Goal: Information Seeking & Learning: Check status

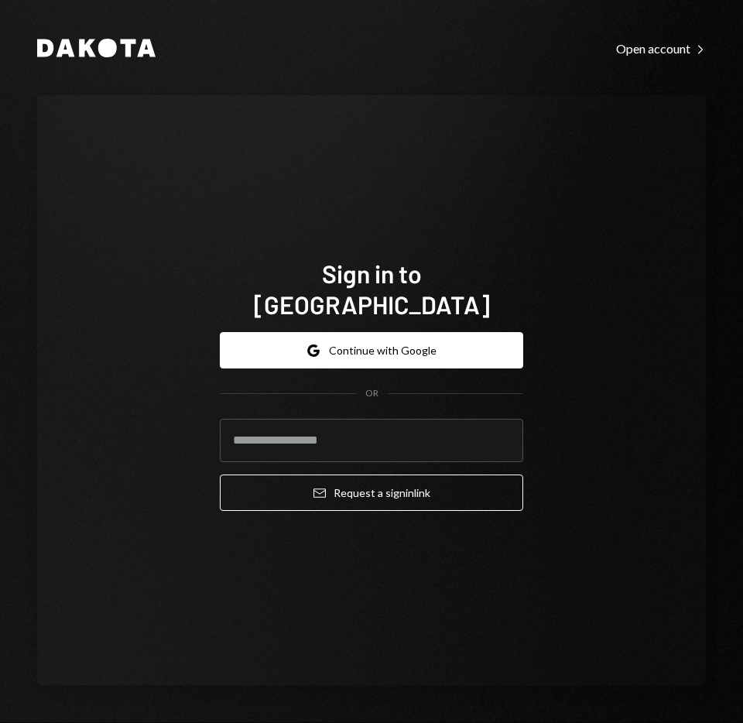
type input "**********"
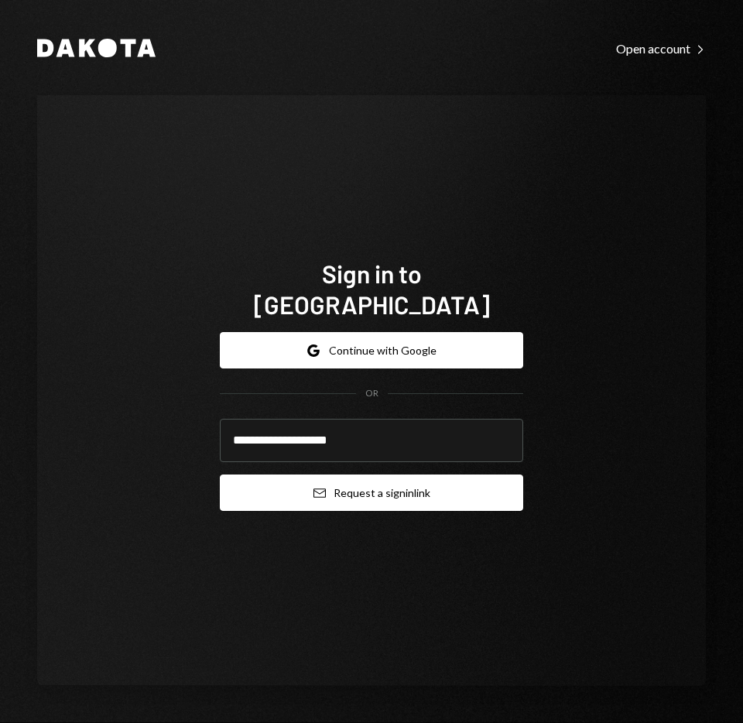
click at [416, 475] on button "Email Request a sign in link" at bounding box center [371, 493] width 303 height 36
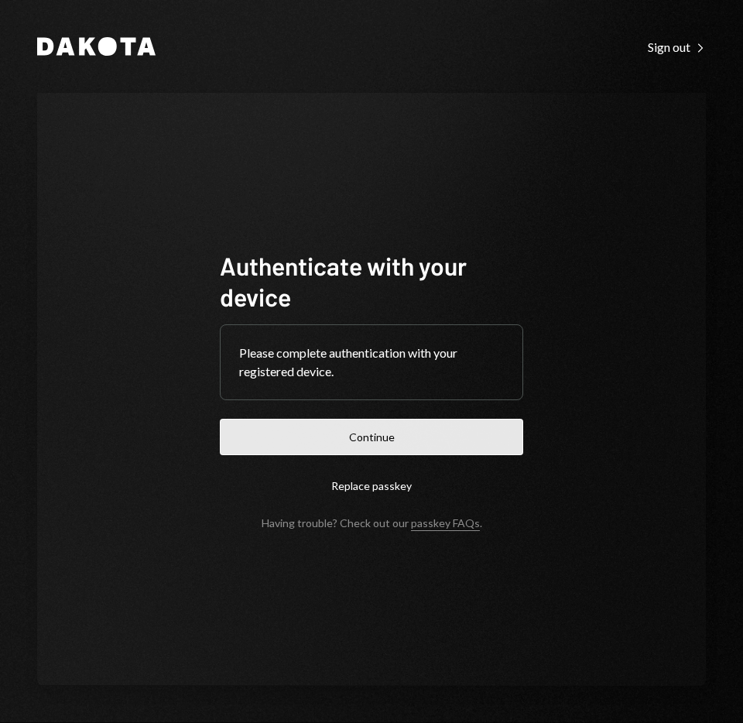
click at [382, 434] on button "Continue" at bounding box center [371, 437] width 303 height 36
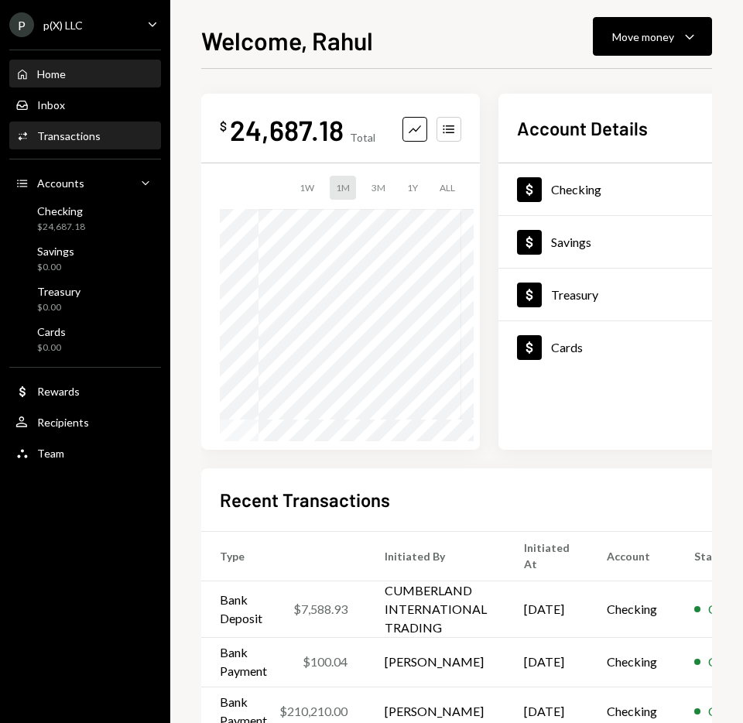
click at [102, 135] on div "Activities Transactions" at bounding box center [84, 136] width 139 height 14
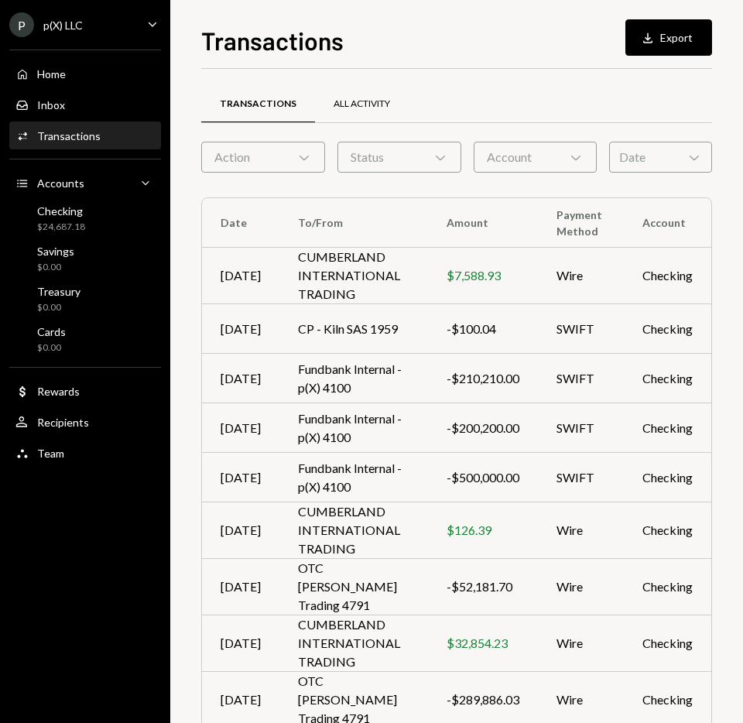
click at [371, 96] on div "All Activity" at bounding box center [362, 104] width 94 height 37
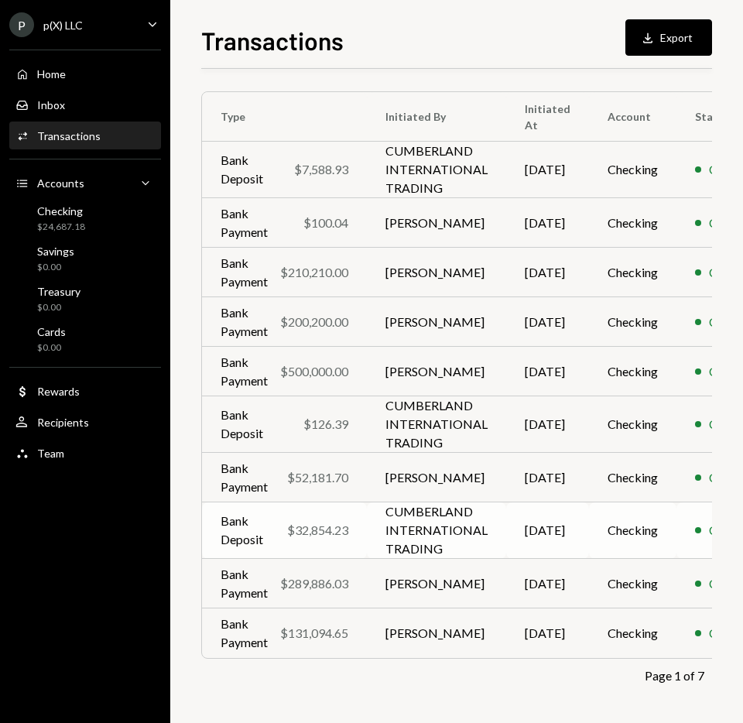
scroll to position [106, 95]
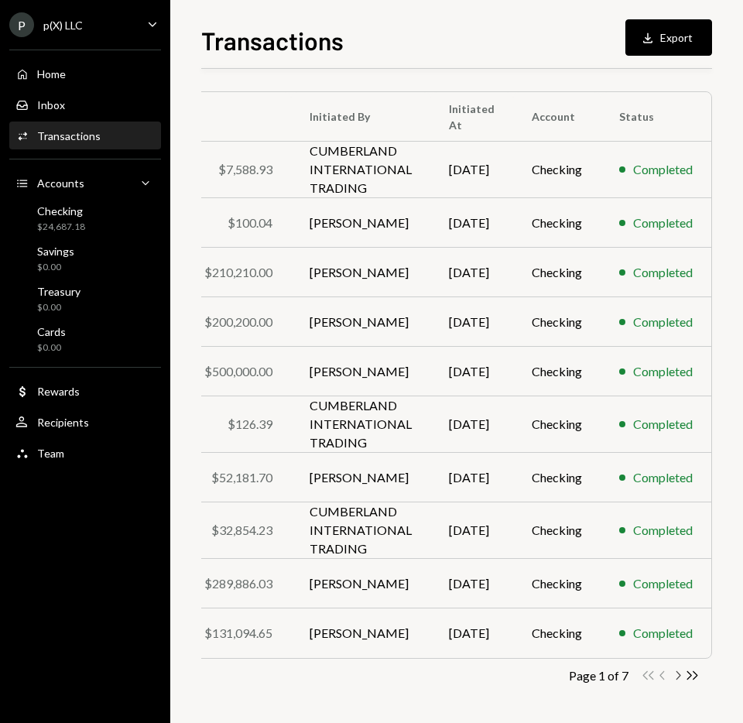
click at [677, 677] on icon "Chevron Right" at bounding box center [677, 675] width 15 height 15
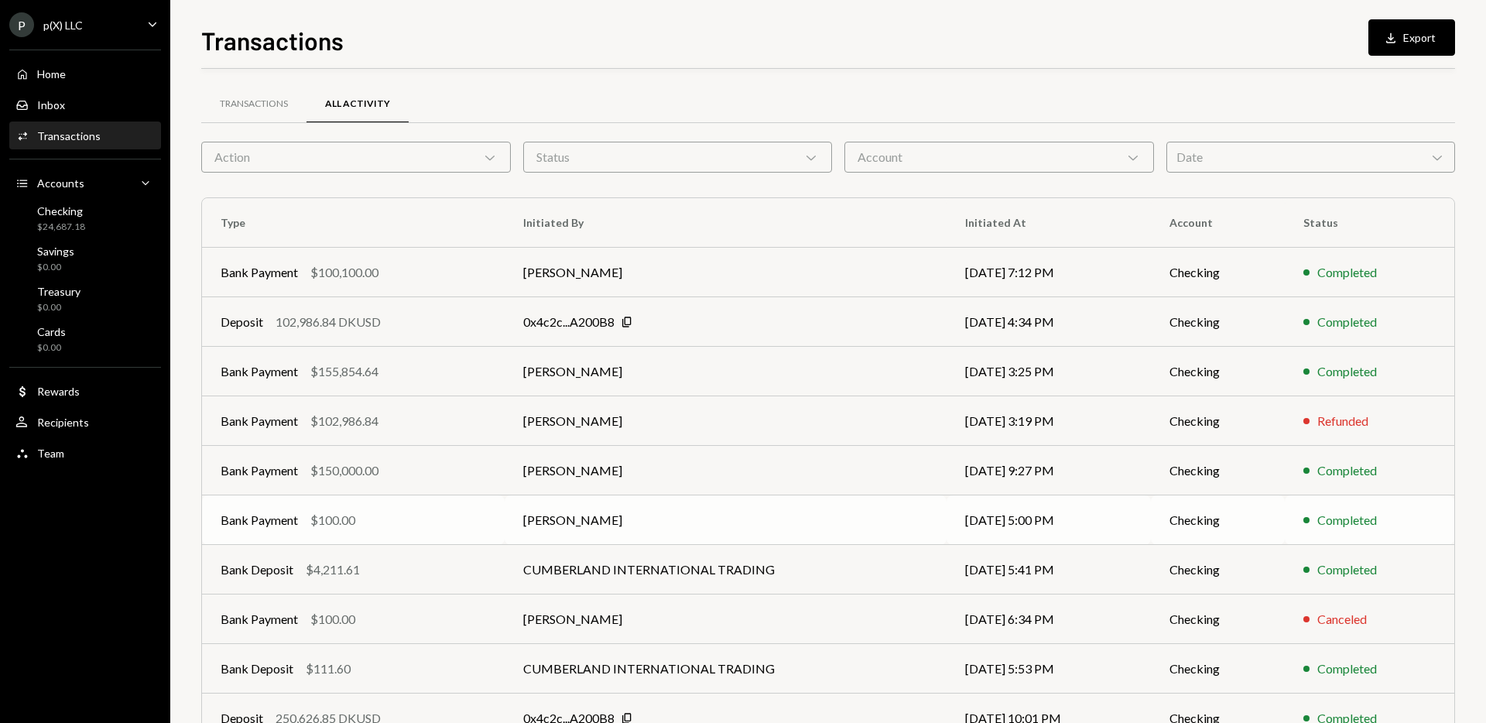
scroll to position [85, 0]
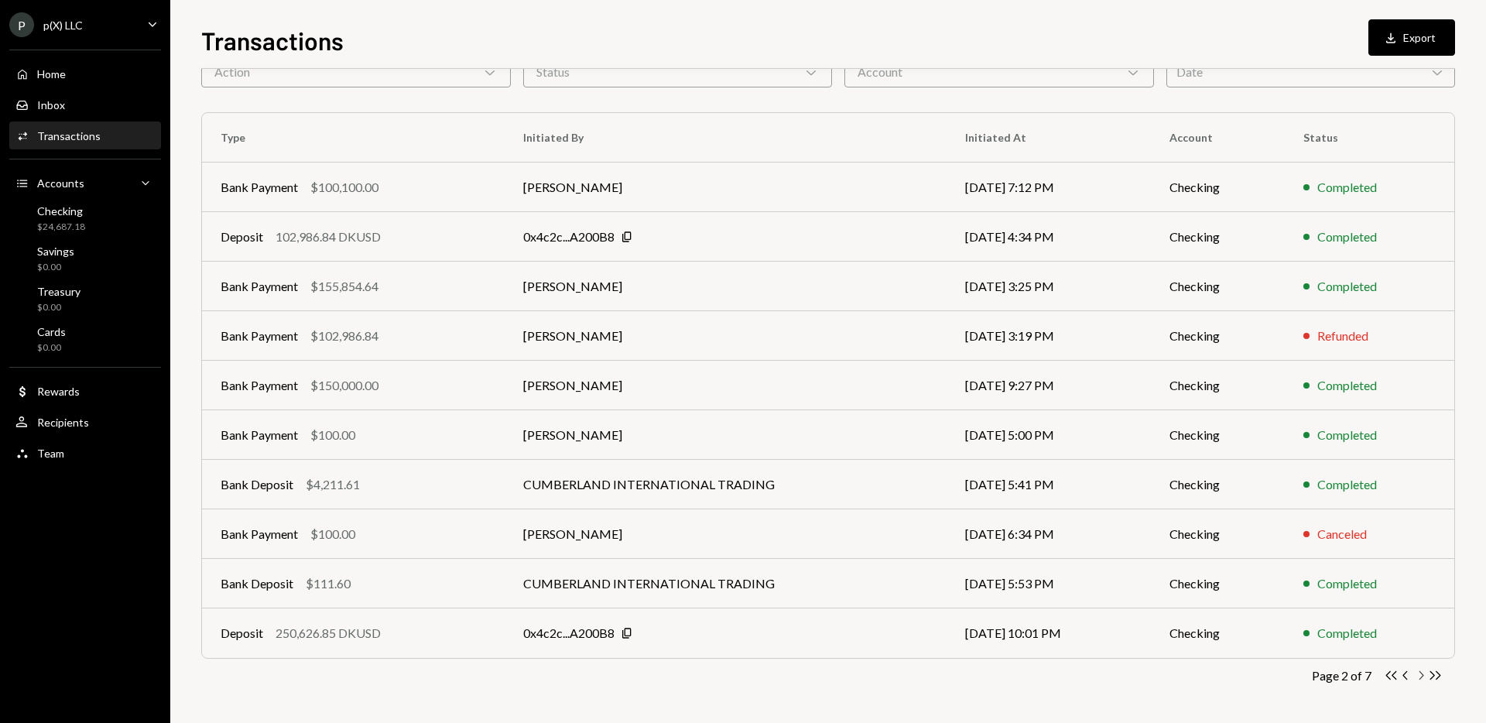
click at [742, 674] on icon "Chevron Right" at bounding box center [1421, 675] width 15 height 15
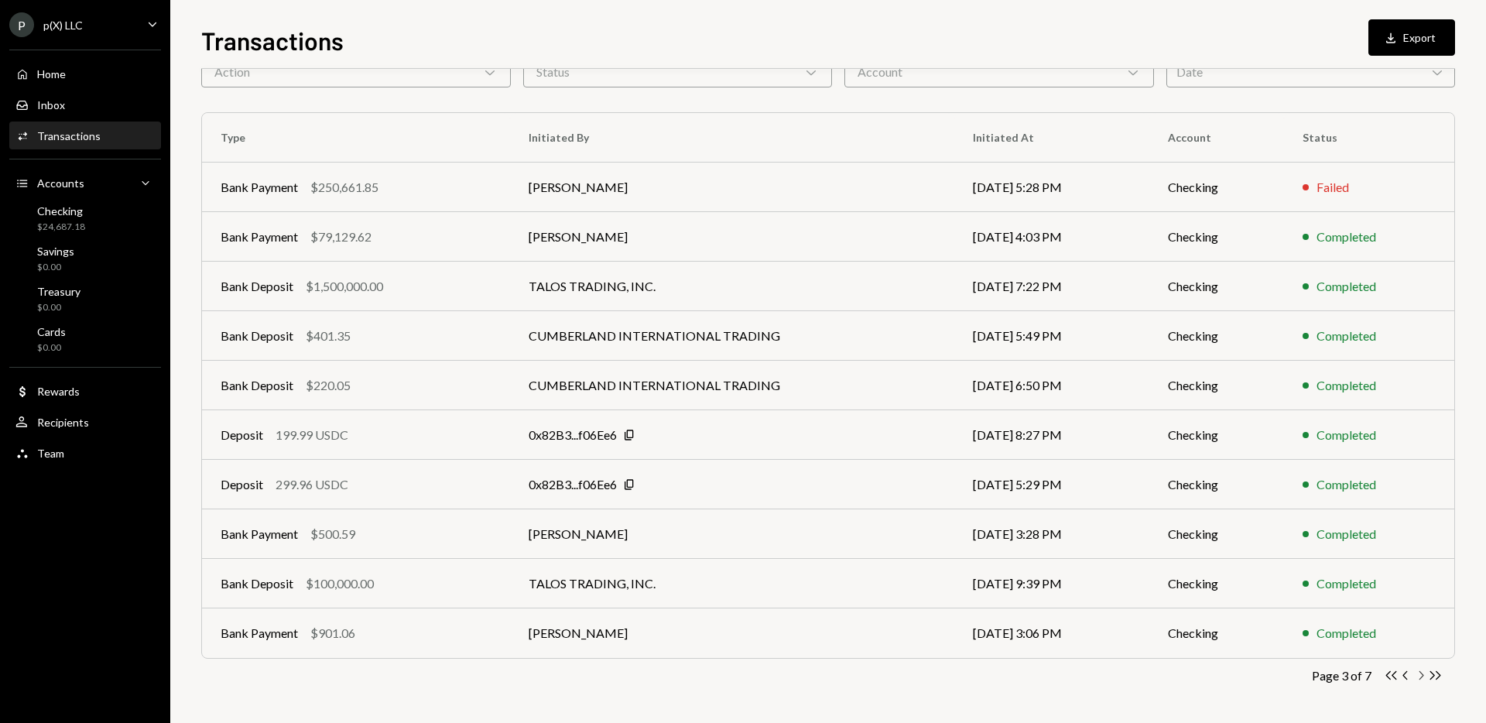
click at [742, 671] on icon "Chevron Right" at bounding box center [1421, 675] width 15 height 15
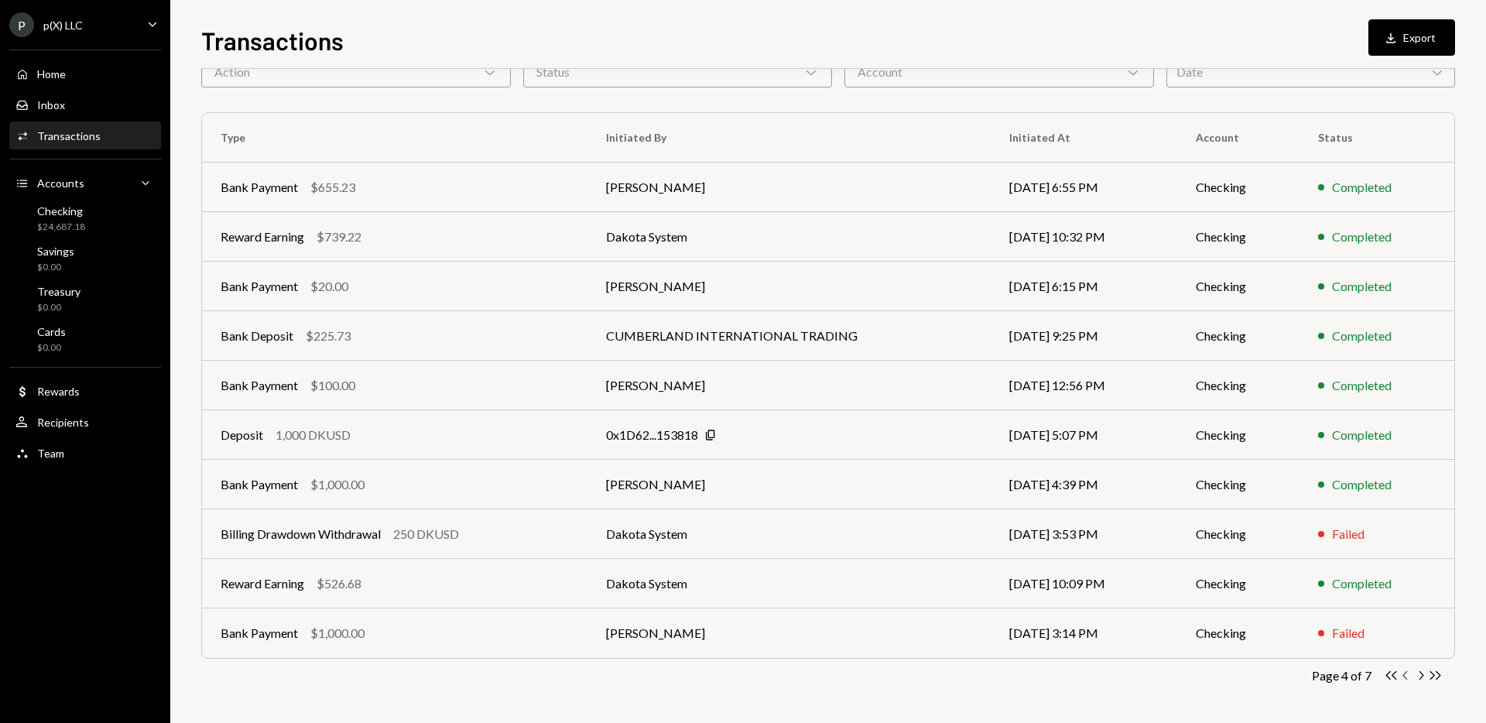
click at [742, 674] on icon "Chevron Left" at bounding box center [1406, 675] width 15 height 15
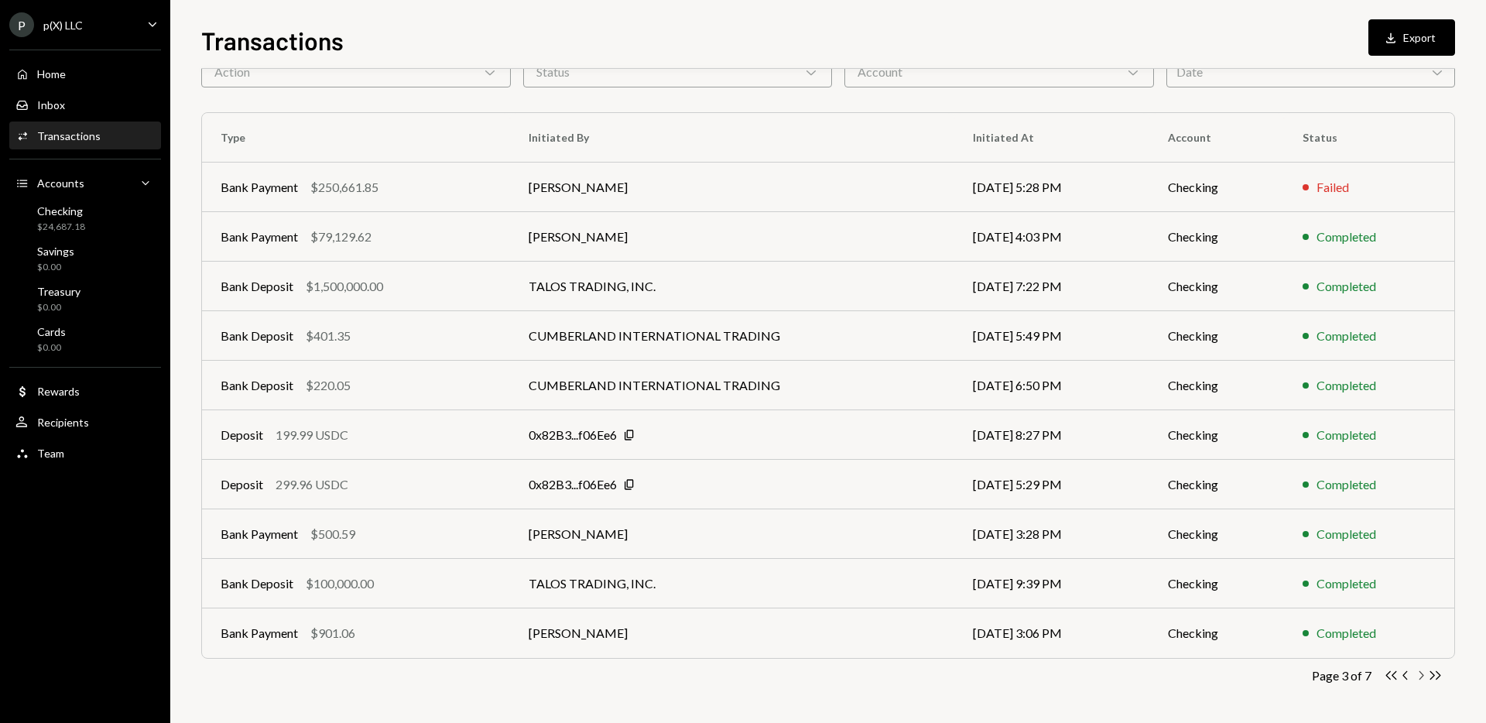
click at [742, 671] on icon "Chevron Right" at bounding box center [1421, 675] width 15 height 15
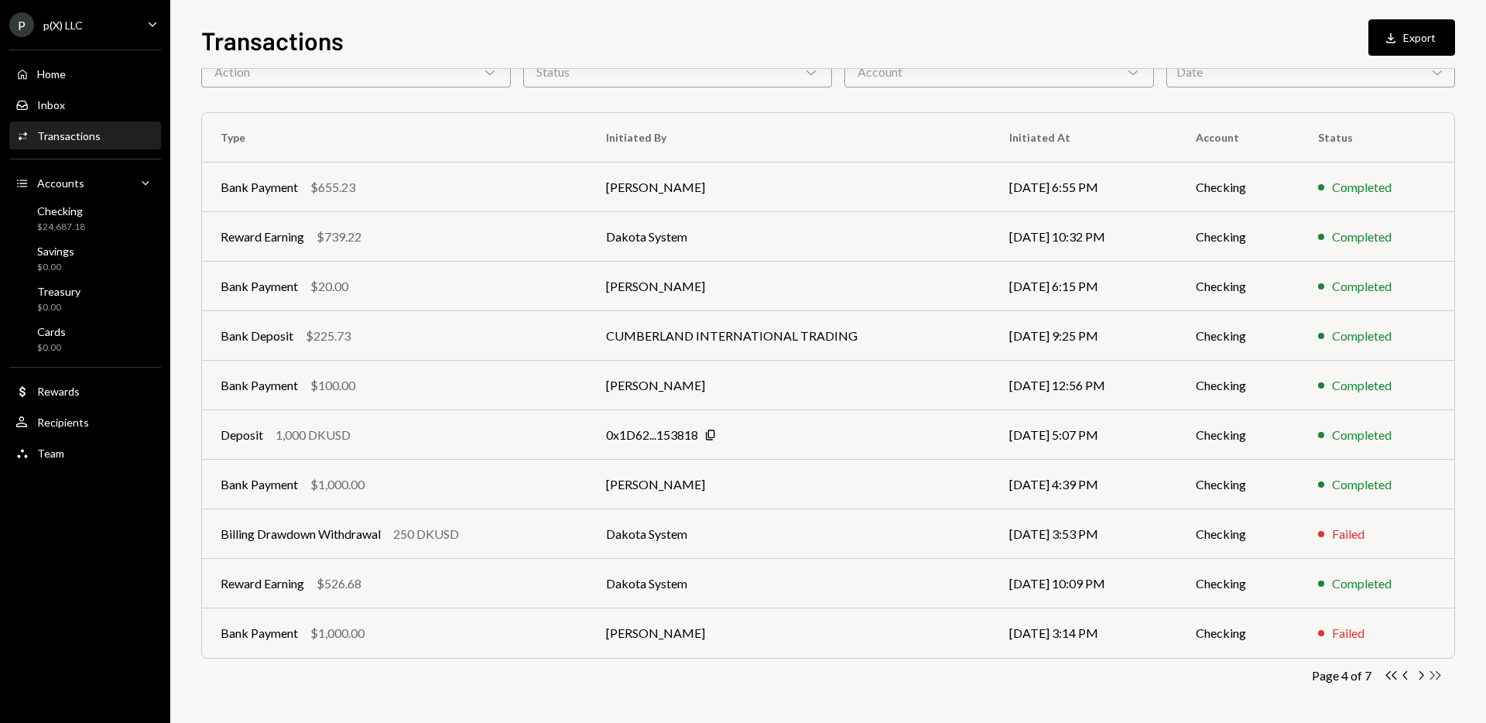
click at [742, 674] on icon "Double Arrow Right" at bounding box center [1435, 675] width 15 height 15
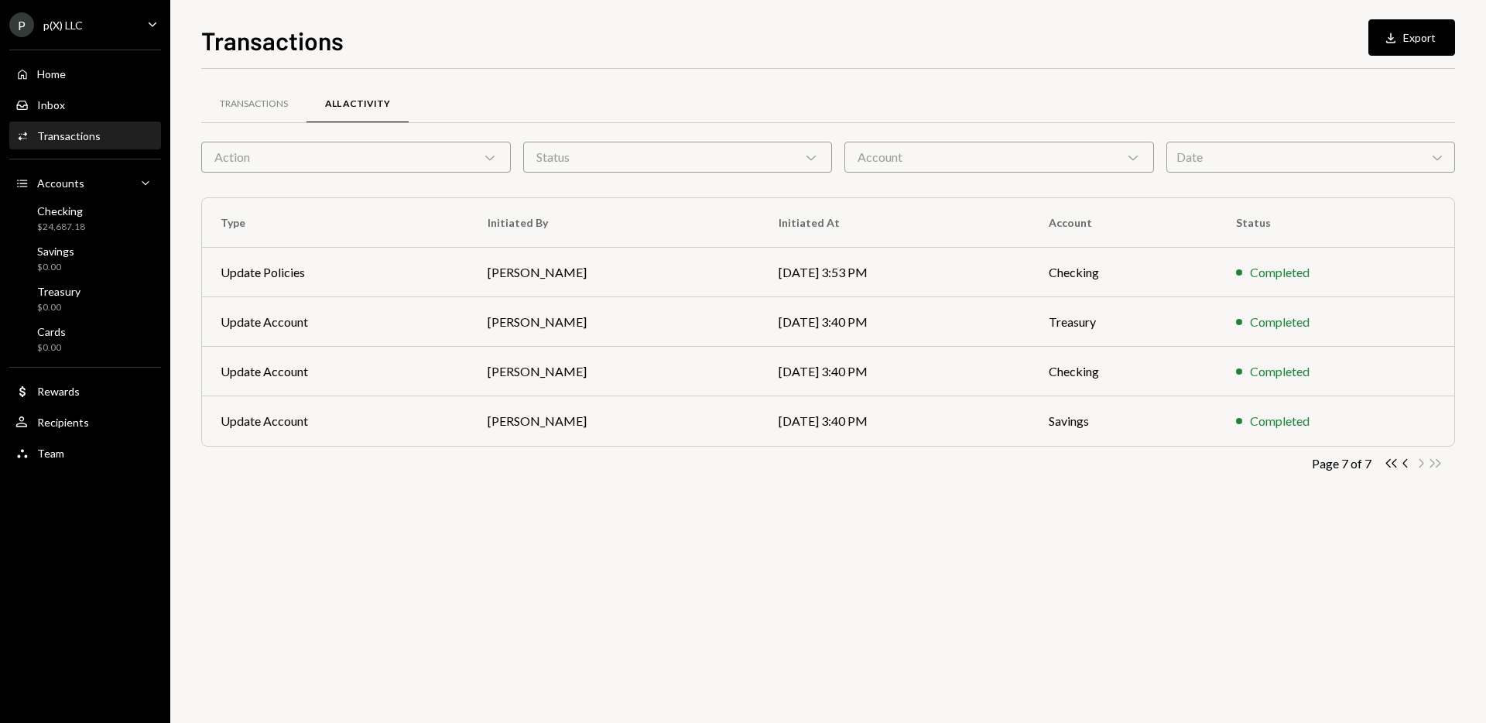
click at [742, 454] on div "Transactions All Activity Action Chevron Down Status Chevron Down Account Chevr…" at bounding box center [828, 302] width 1254 height 417
click at [742, 458] on icon "Chevron Left" at bounding box center [1406, 463] width 15 height 15
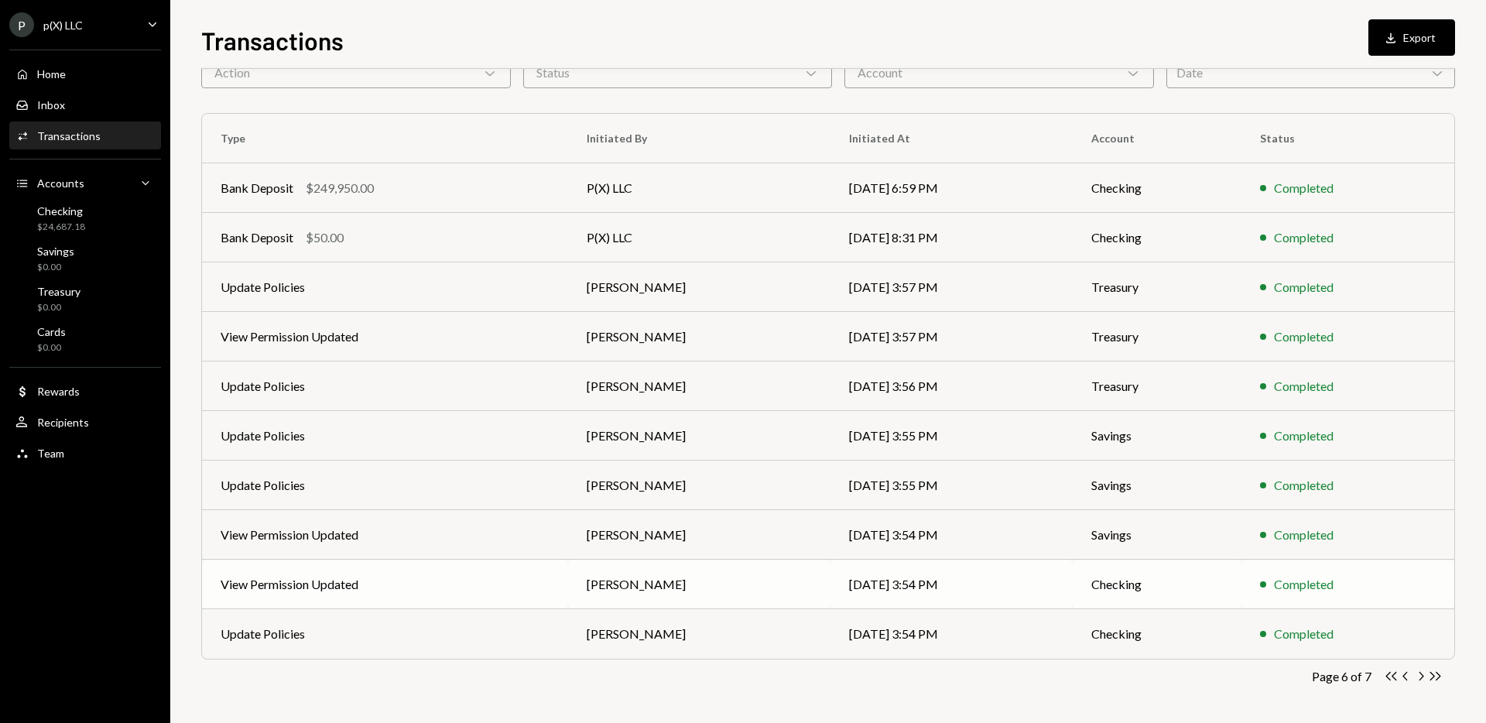
scroll to position [85, 0]
click at [742, 676] on icon "Chevron Left" at bounding box center [1406, 675] width 15 height 15
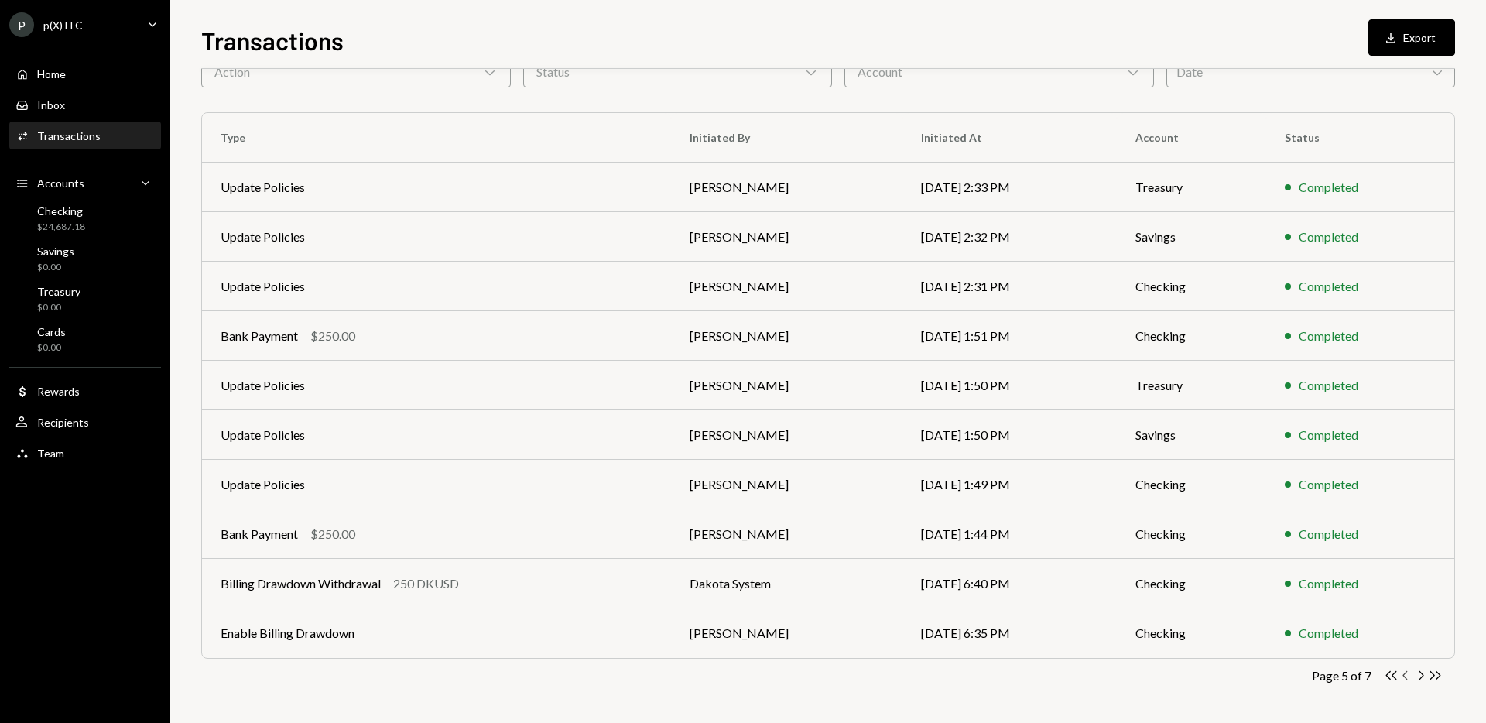
click at [742, 676] on icon "Chevron Left" at bounding box center [1406, 675] width 15 height 15
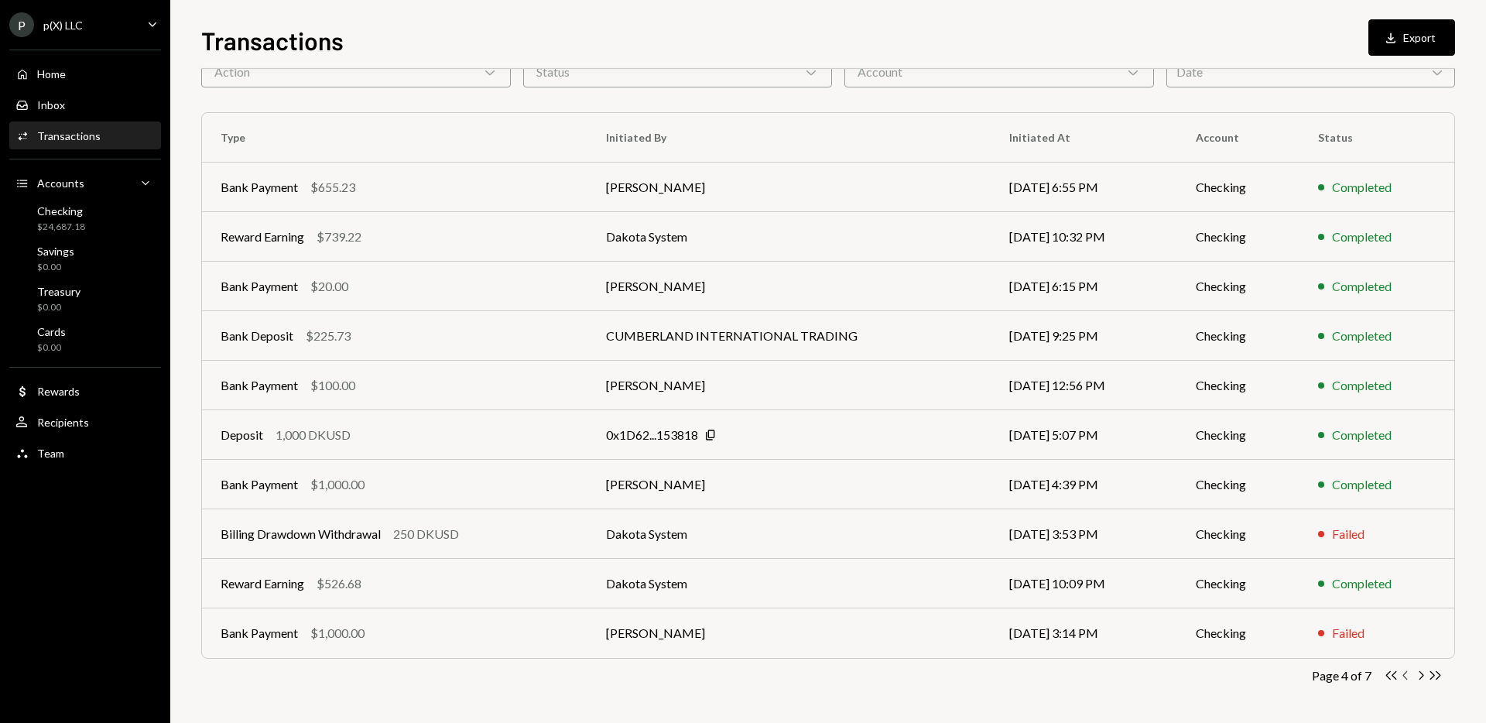
click at [742, 676] on icon "Chevron Left" at bounding box center [1406, 675] width 15 height 15
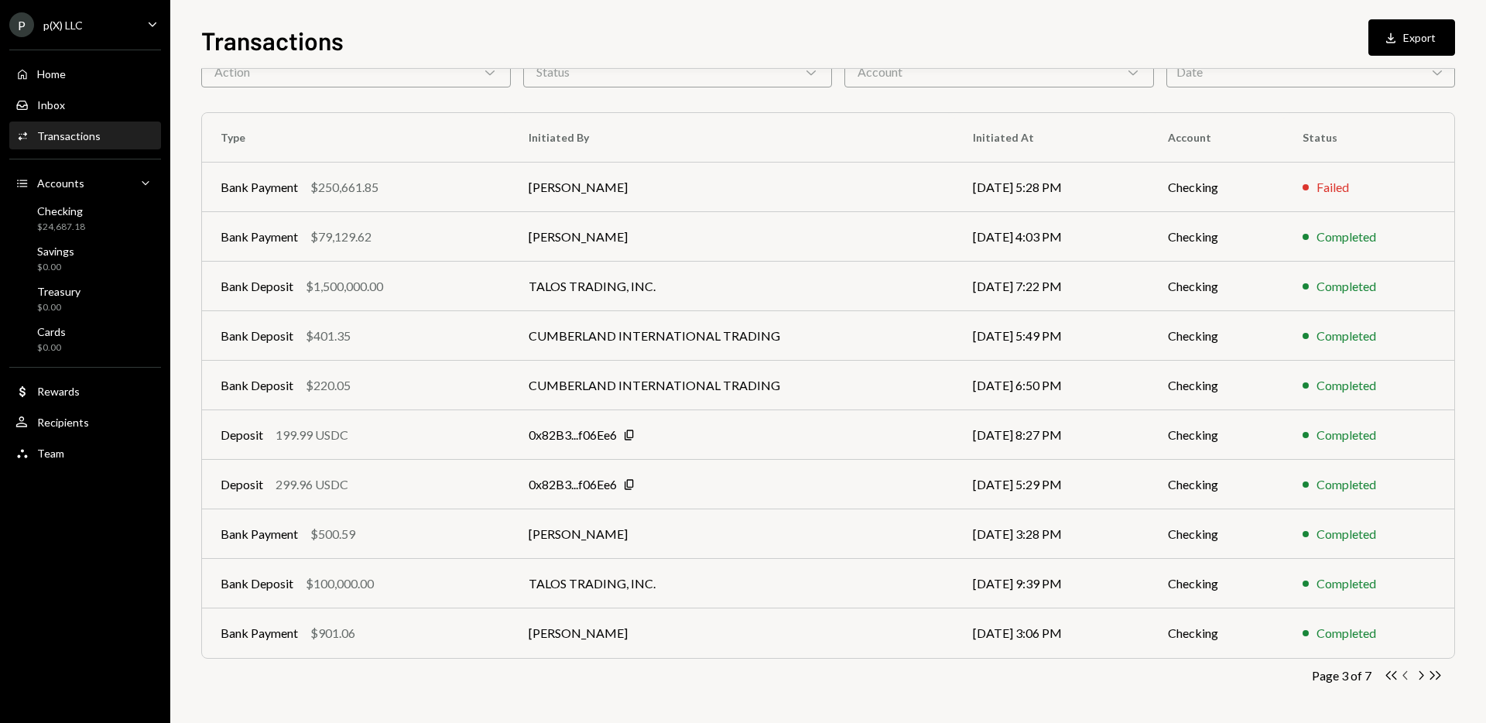
click at [742, 677] on icon "Chevron Left" at bounding box center [1406, 675] width 15 height 15
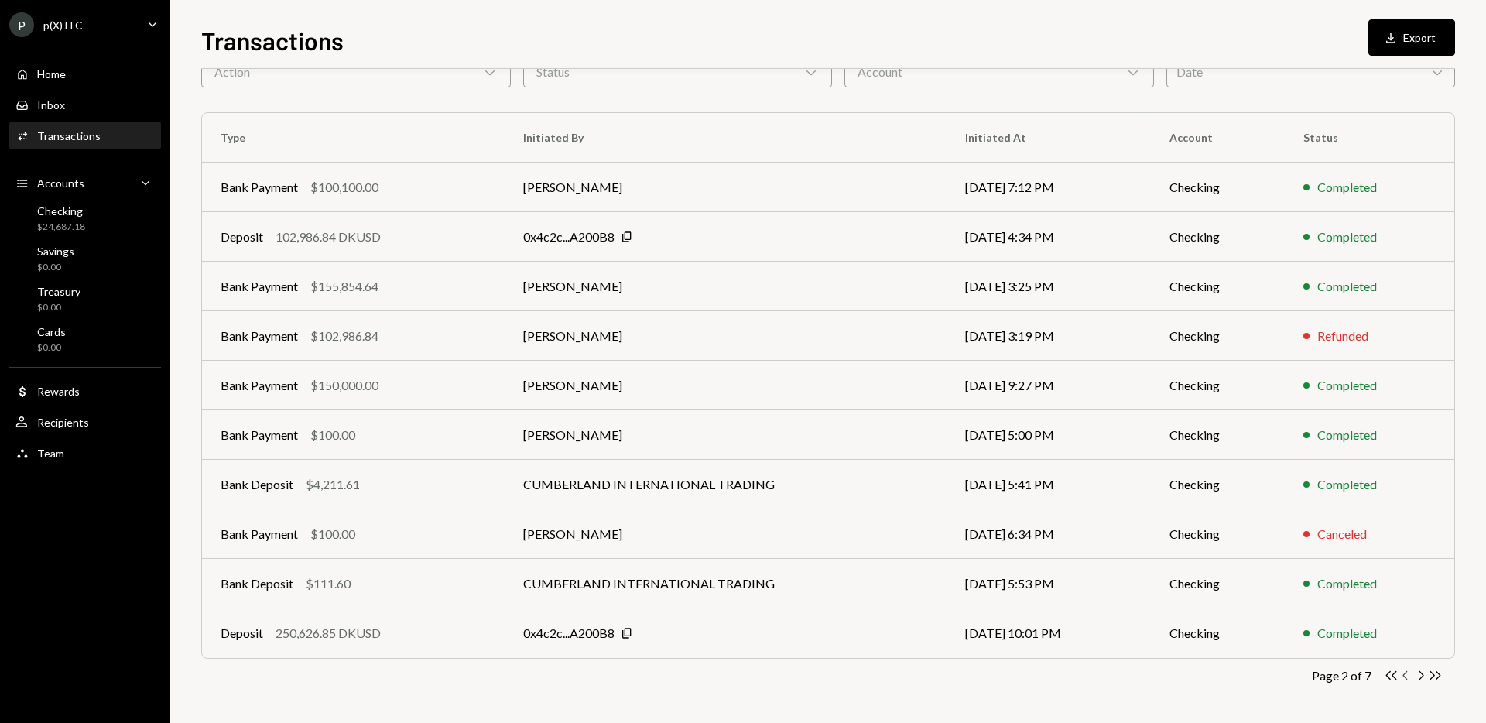
click at [742, 674] on icon "Chevron Left" at bounding box center [1406, 675] width 15 height 15
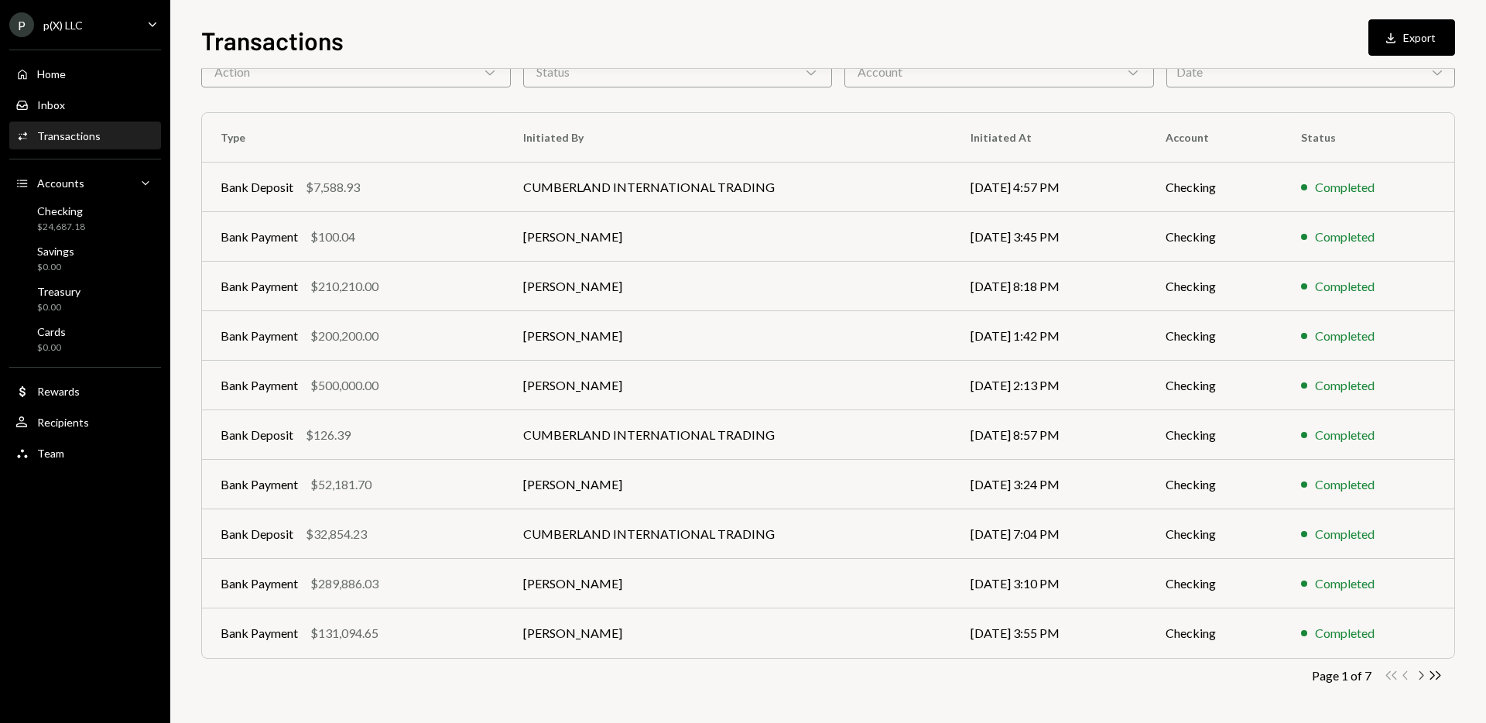
click at [742, 676] on icon "Chevron Right" at bounding box center [1421, 675] width 15 height 15
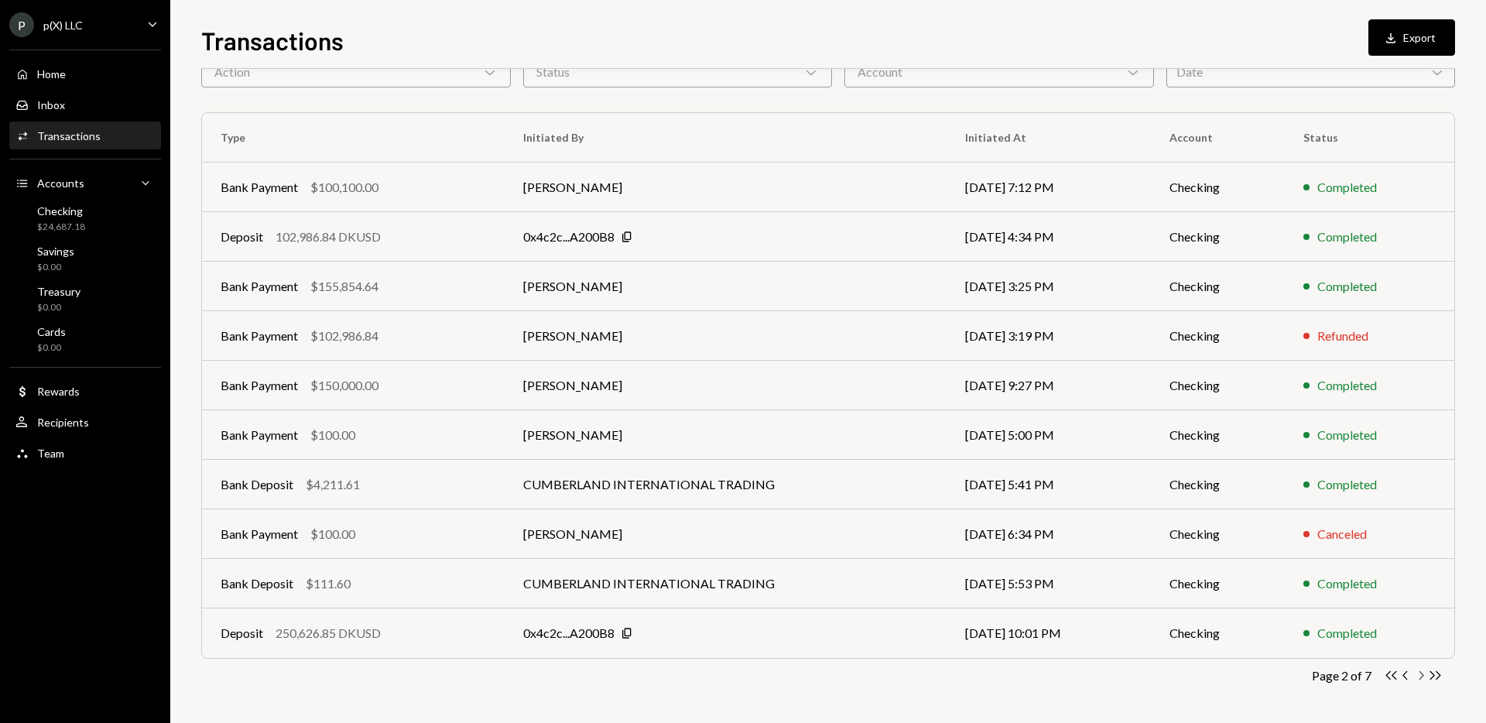
click at [742, 676] on icon "Chevron Right" at bounding box center [1421, 675] width 15 height 15
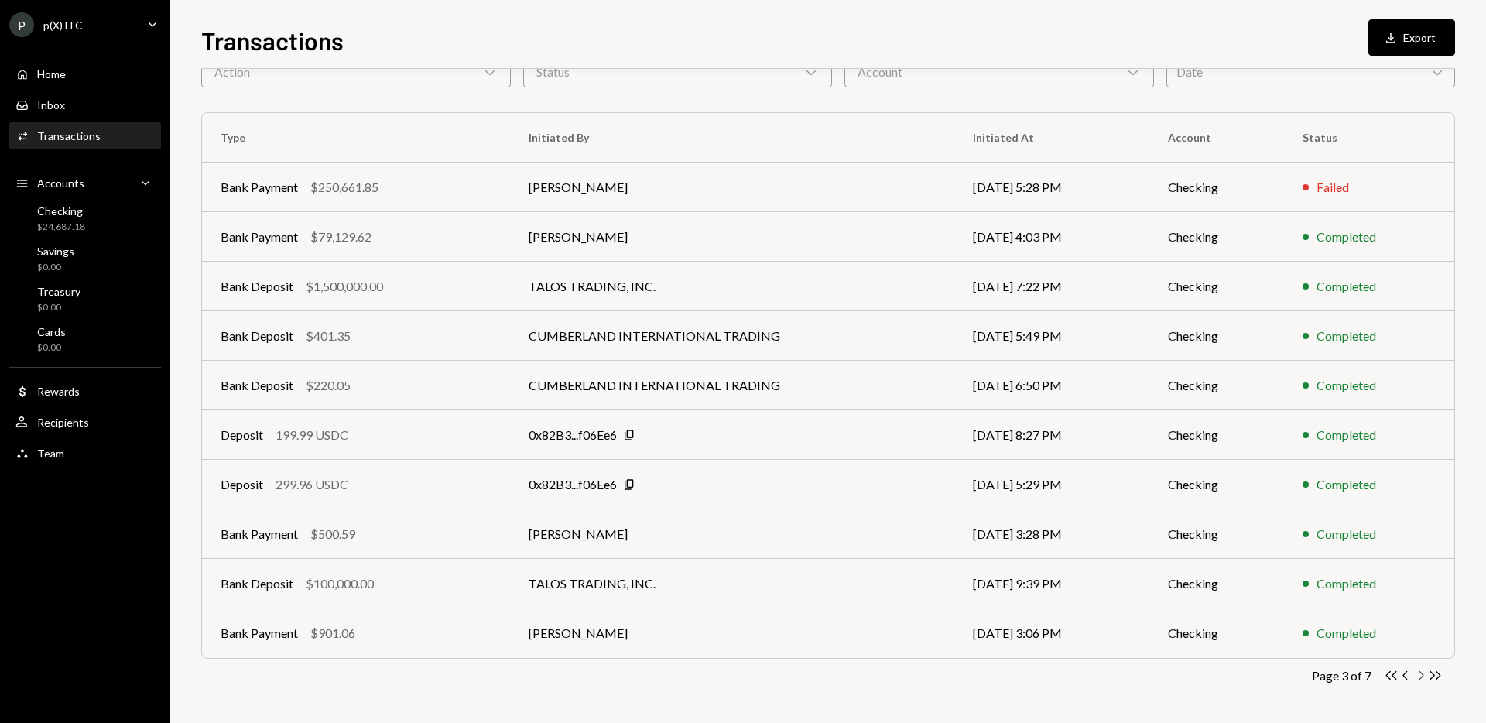
click at [742, 676] on icon "Chevron Right" at bounding box center [1421, 675] width 15 height 15
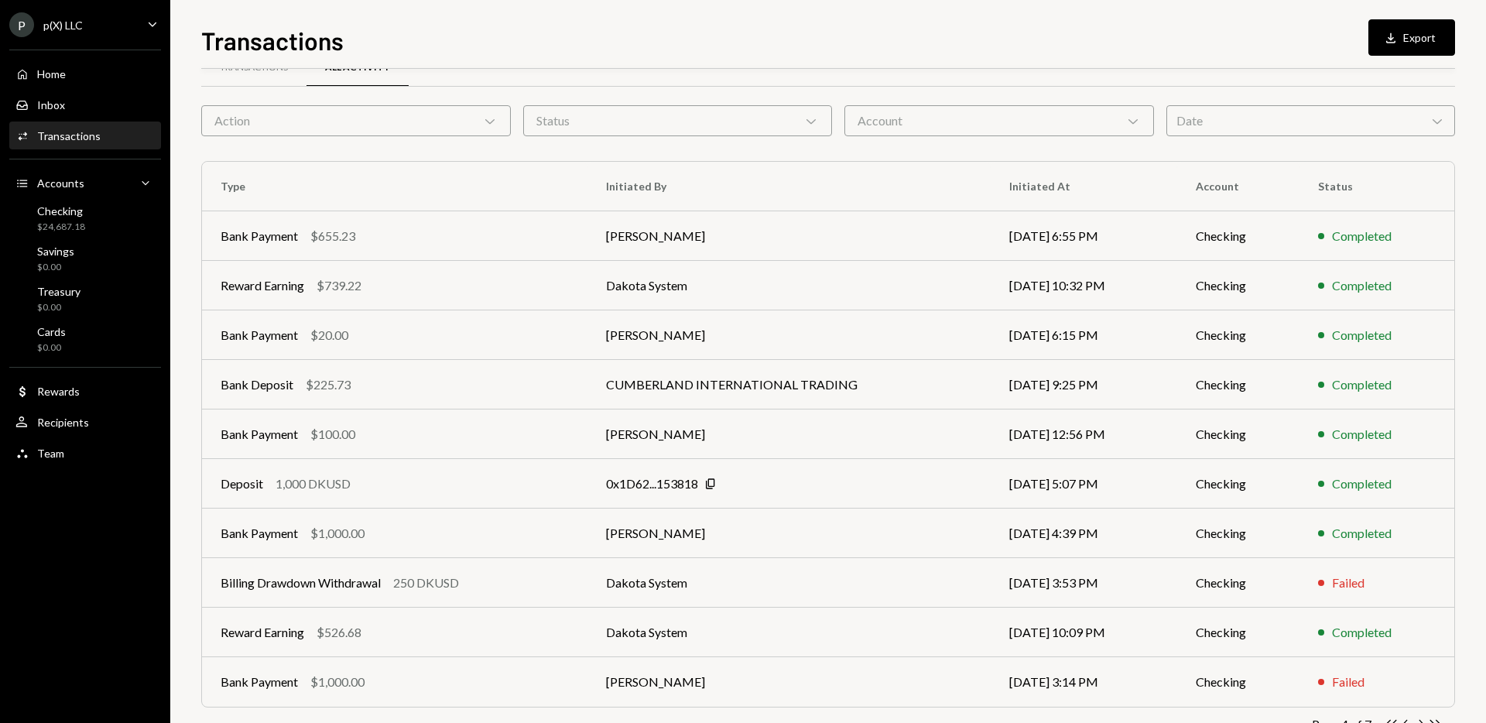
scroll to position [0, 0]
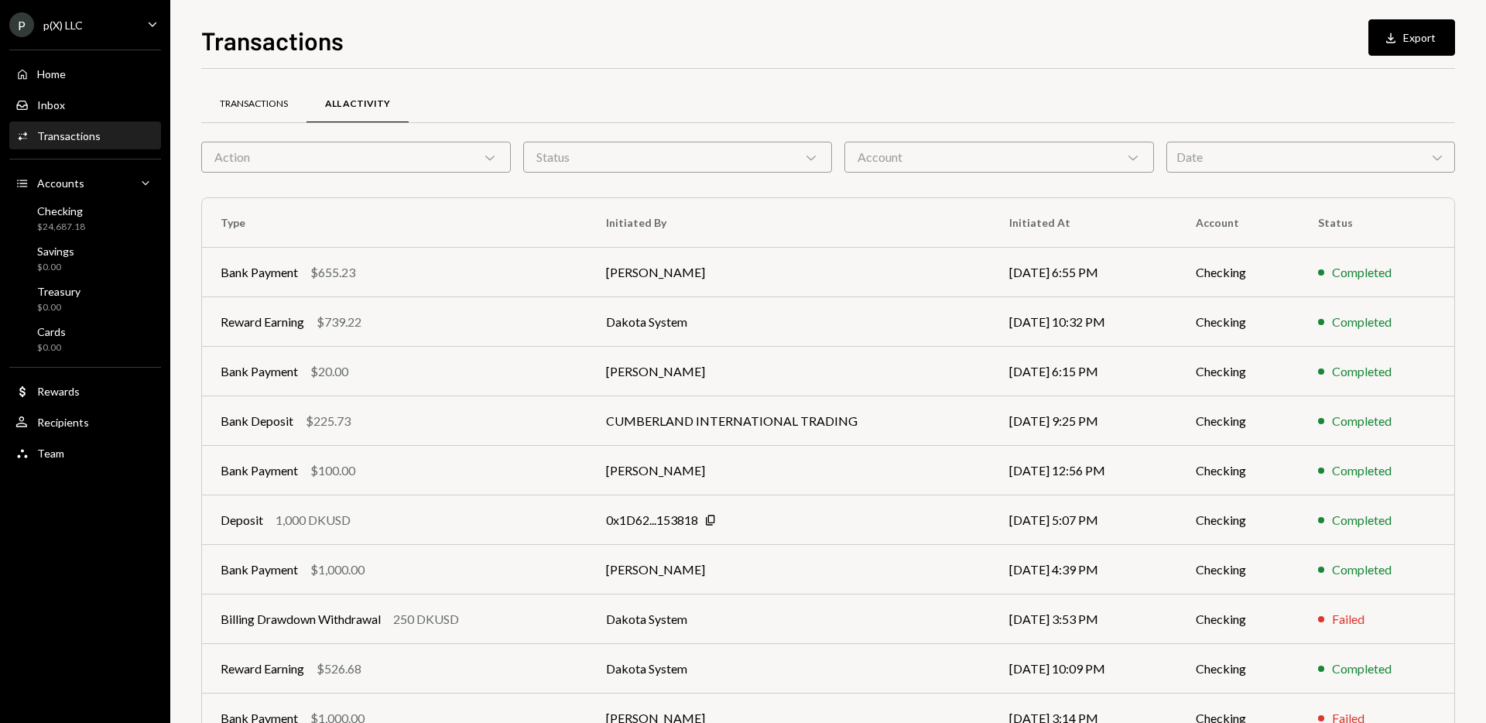
click at [249, 110] on div "Transactions" at bounding box center [253, 104] width 105 height 37
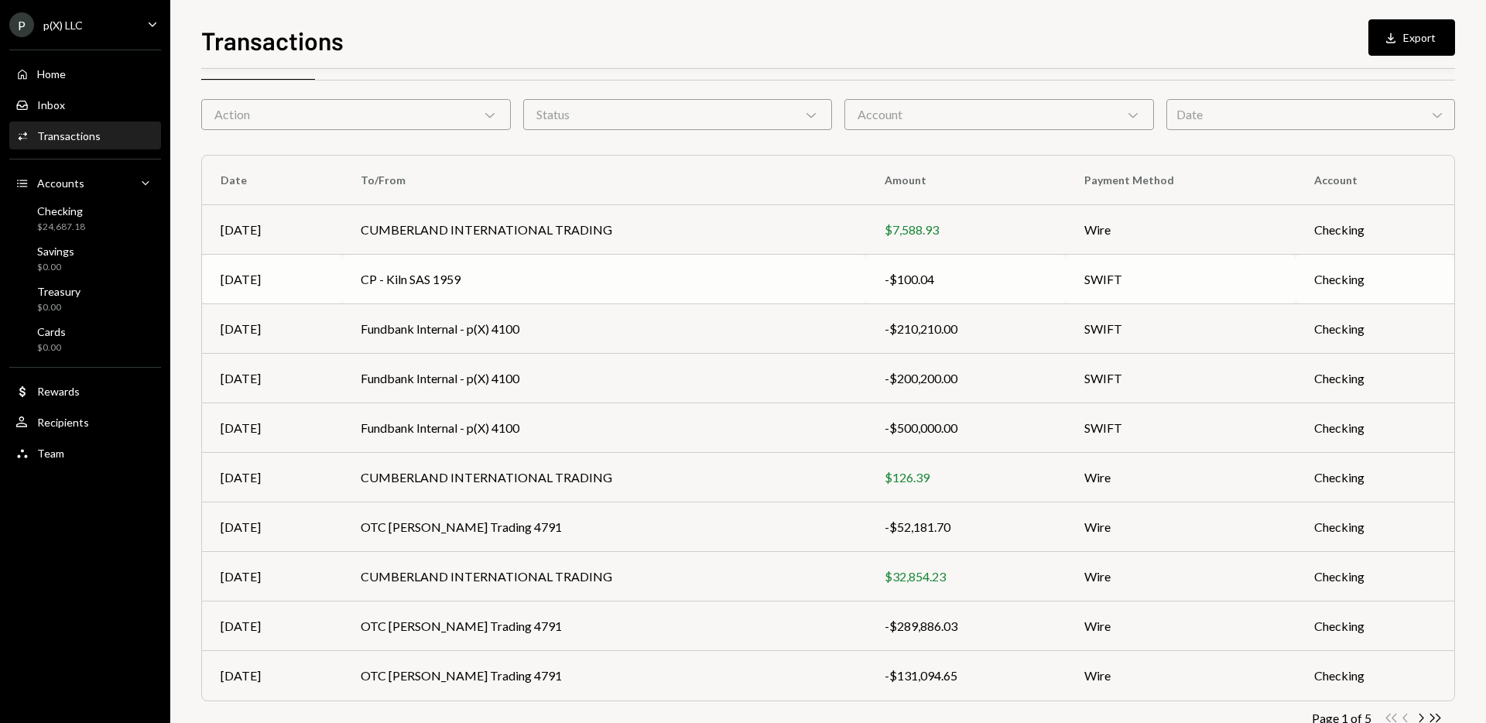
scroll to position [85, 0]
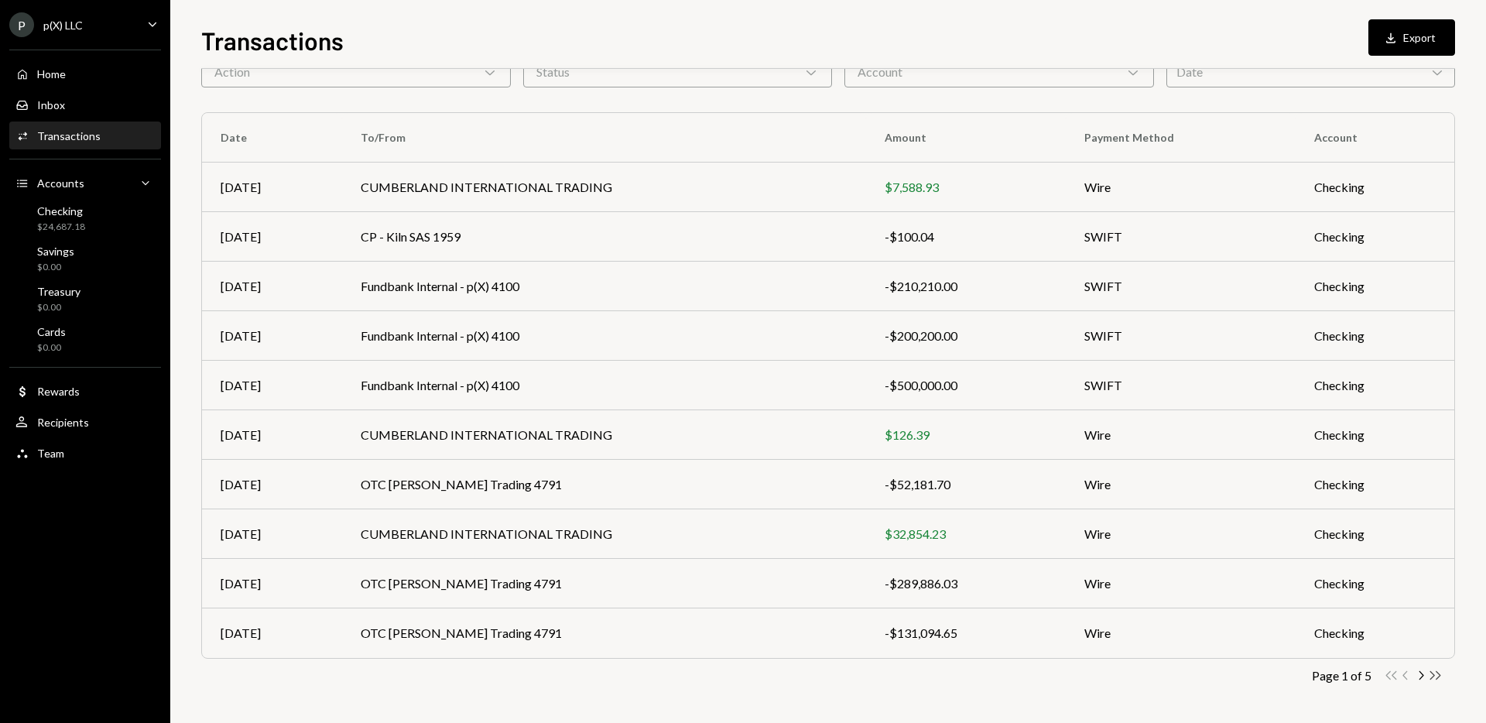
click at [742, 676] on icon "button" at bounding box center [1436, 675] width 11 height 9
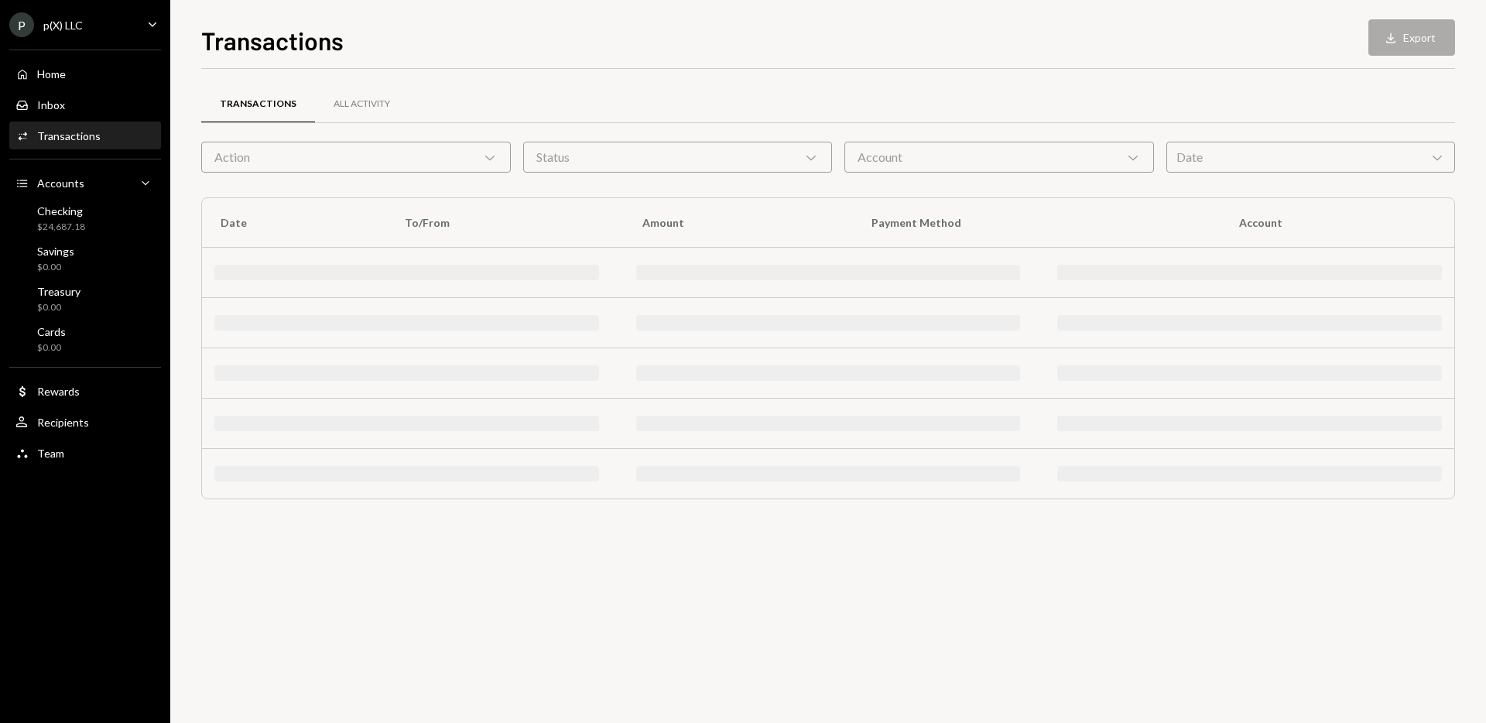
scroll to position [0, 0]
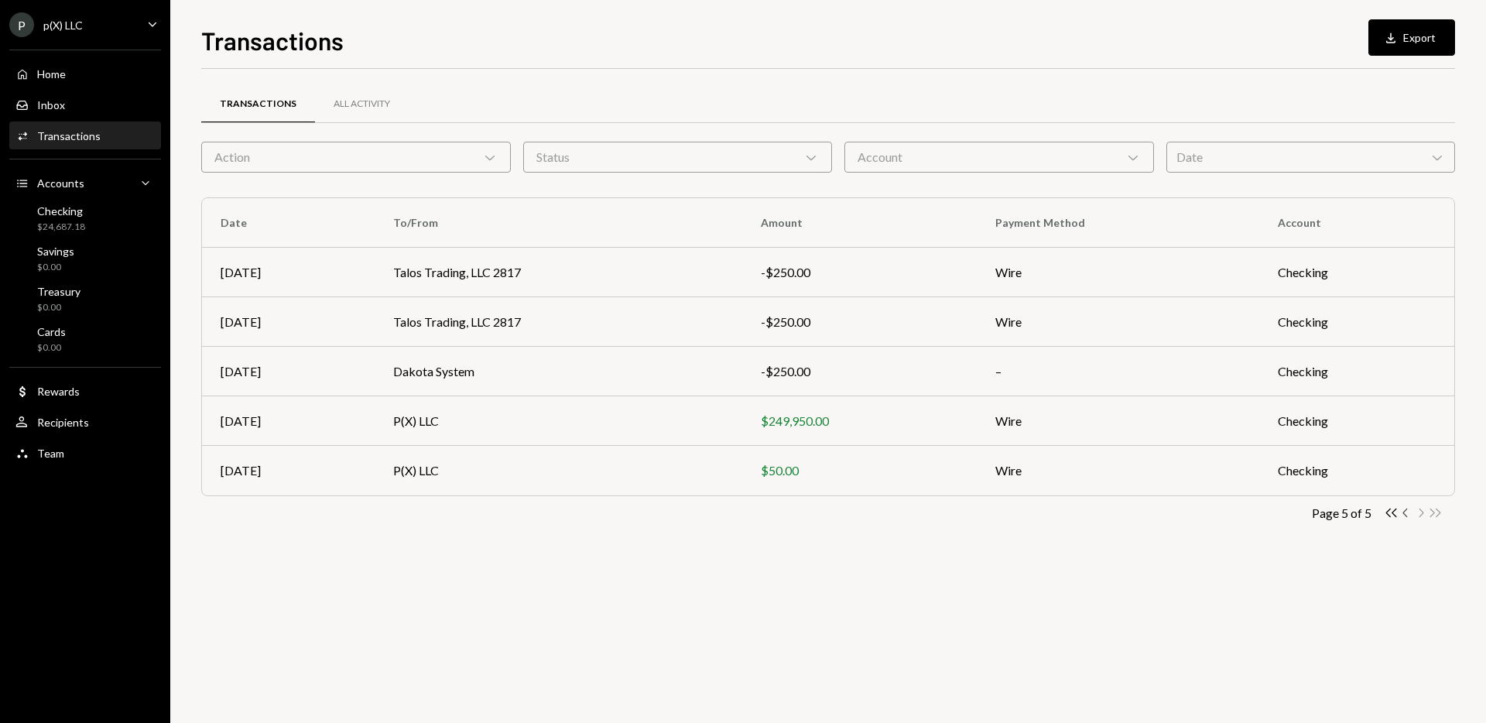
click at [742, 513] on icon "Chevron Left" at bounding box center [1406, 513] width 15 height 15
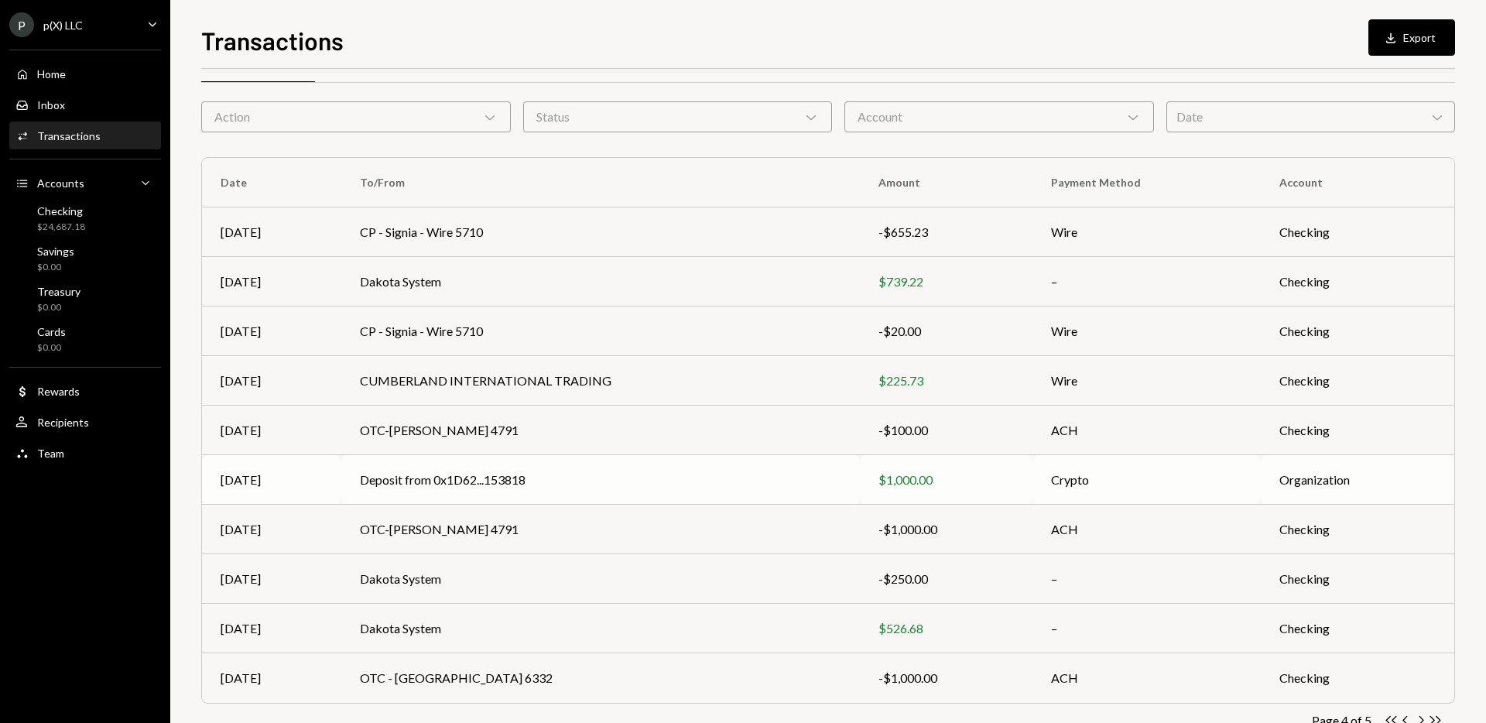
scroll to position [85, 0]
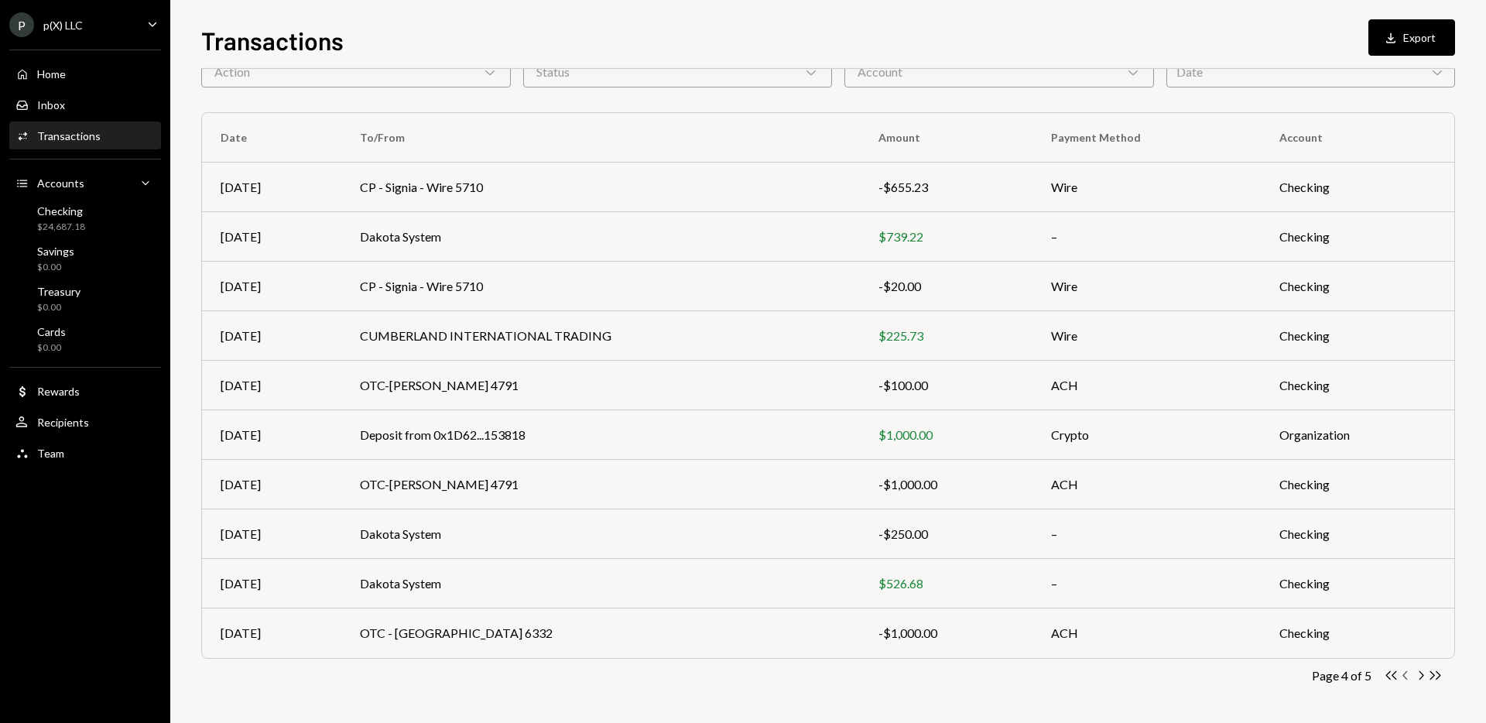
click at [742, 674] on icon "Chevron Left" at bounding box center [1406, 675] width 15 height 15
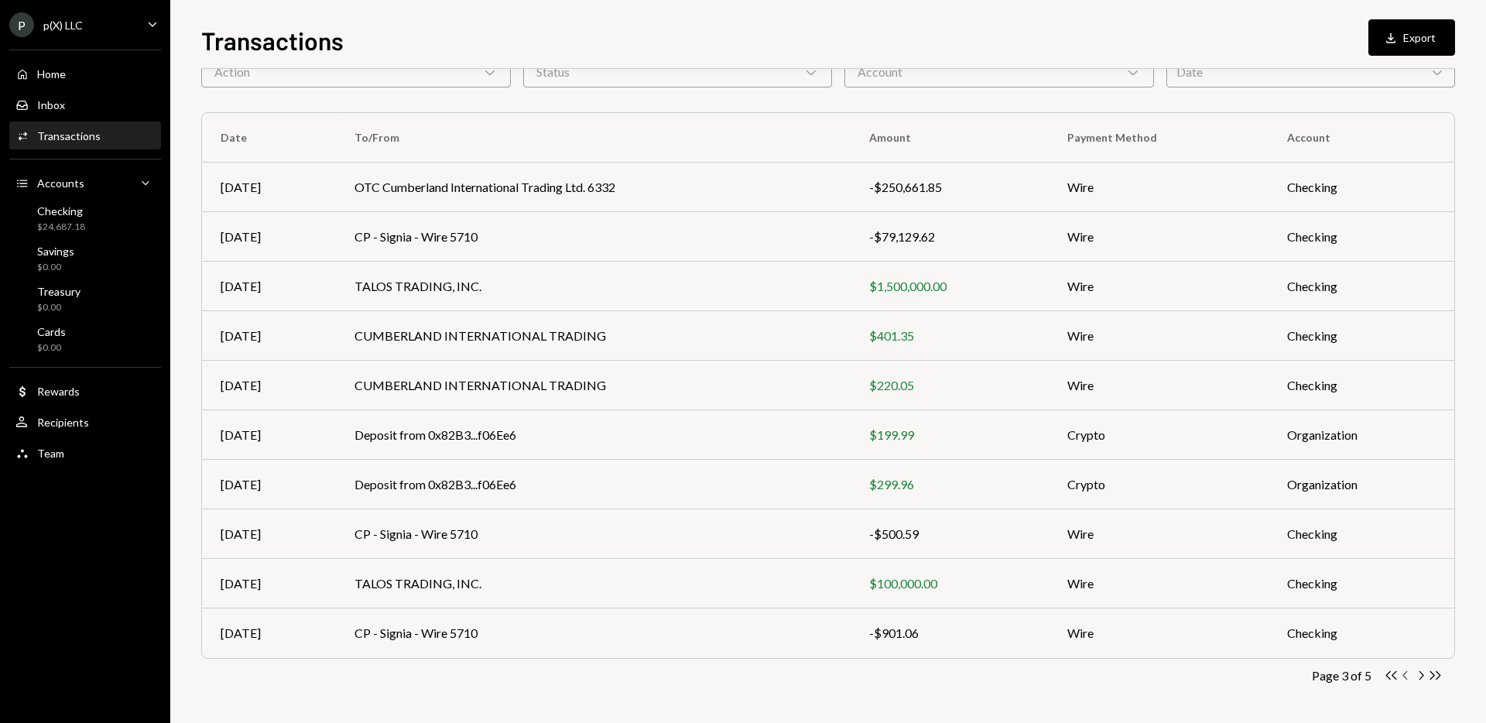
click at [742, 674] on icon "button" at bounding box center [1405, 675] width 5 height 9
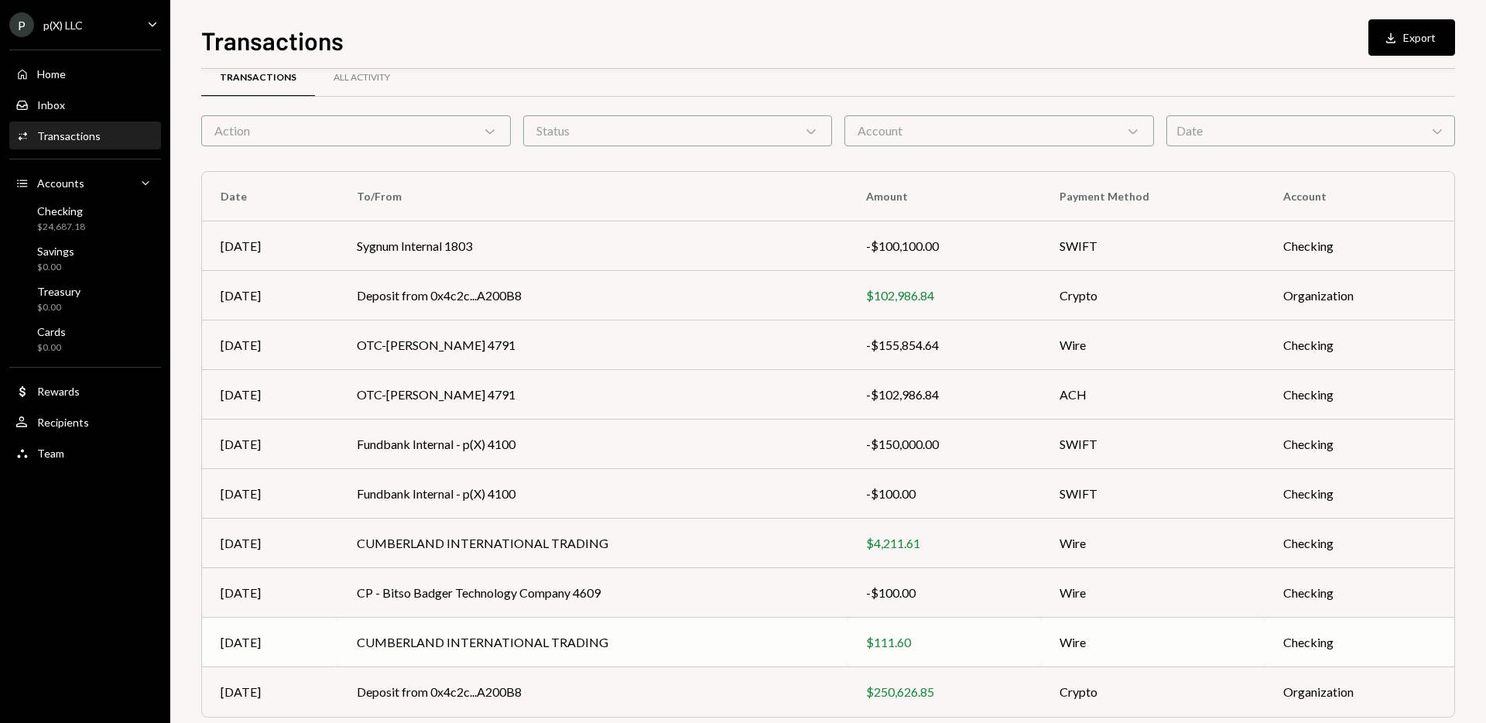
scroll to position [54, 0]
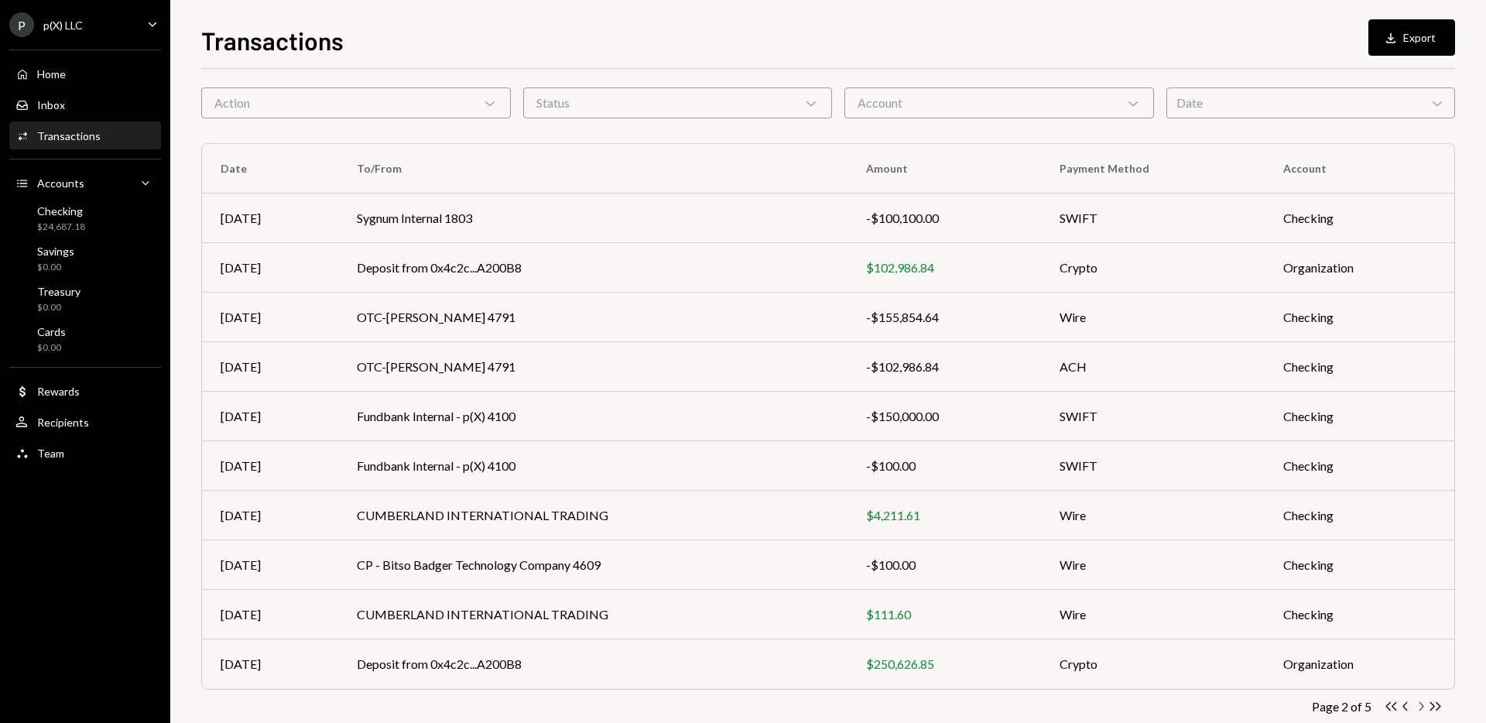
click at [742, 709] on icon "Chevron Right" at bounding box center [1421, 706] width 15 height 15
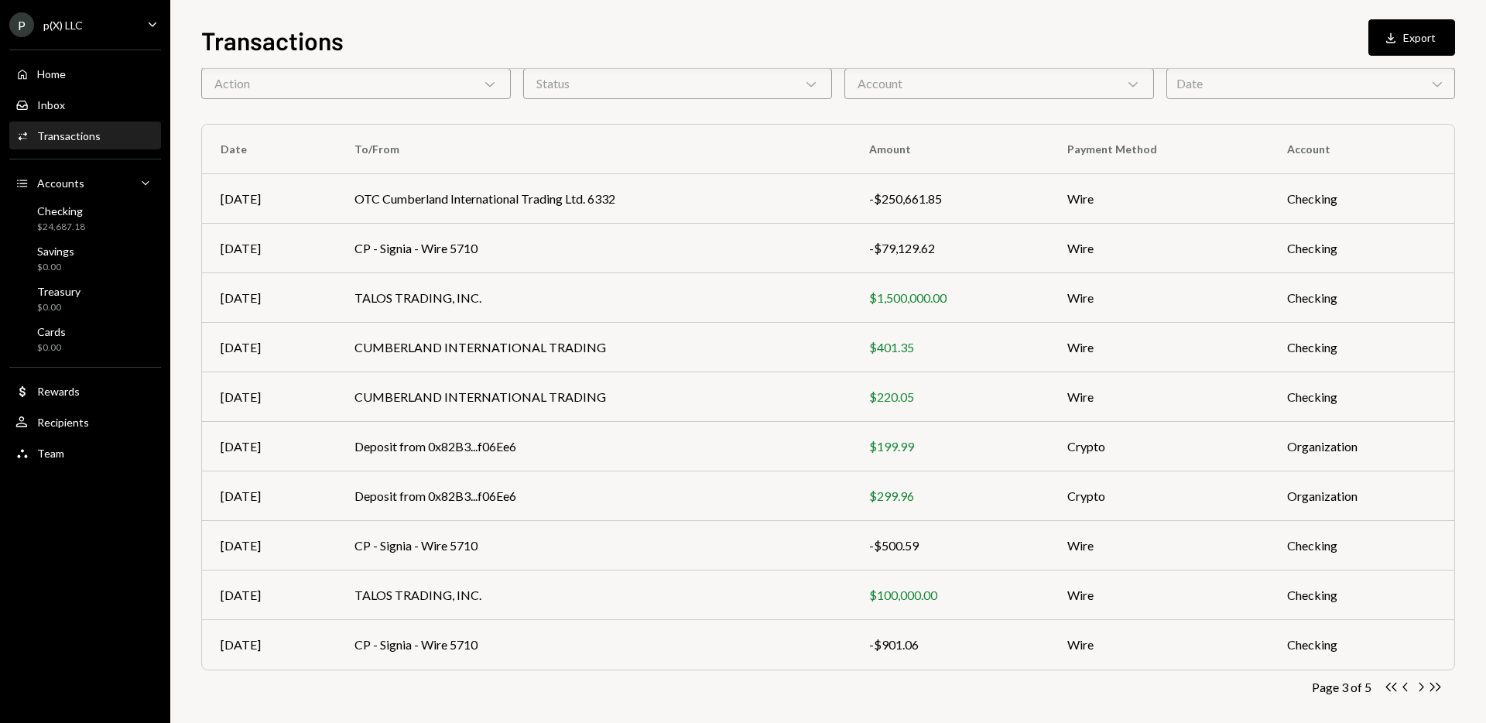
scroll to position [77, 0]
click at [742, 684] on icon "Chevron Left" at bounding box center [1406, 684] width 15 height 15
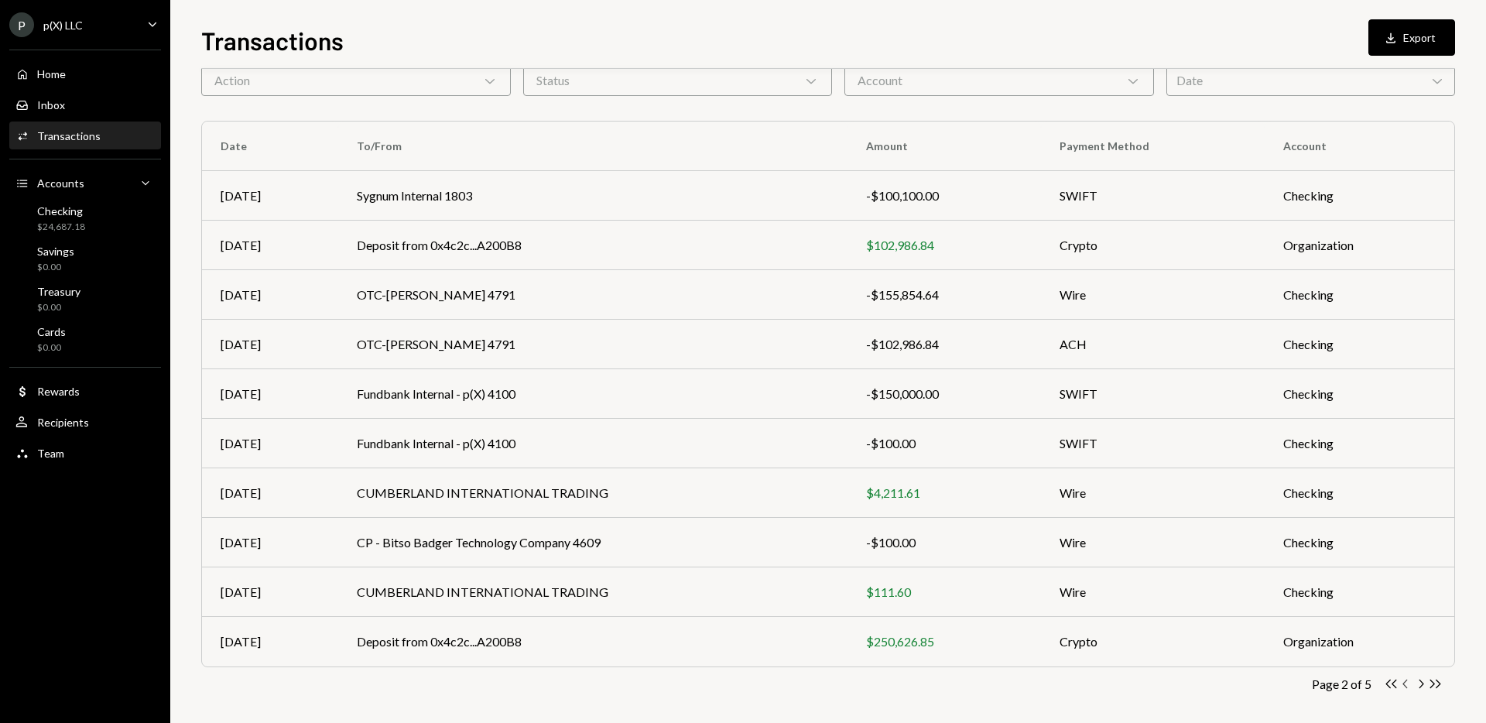
click at [742, 681] on icon "button" at bounding box center [1405, 684] width 5 height 9
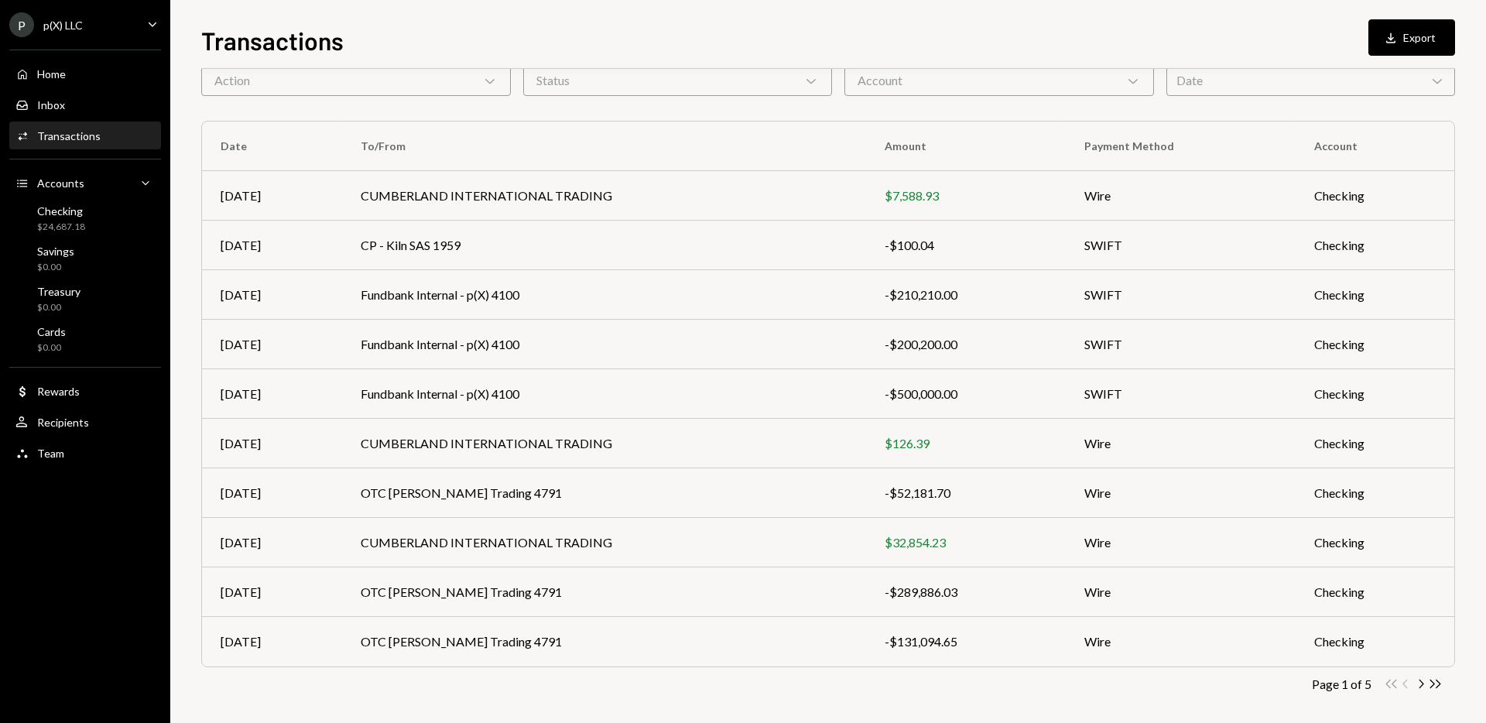
click at [742, 681] on div "Double Arrow Left Chevron Left Chevron Right Double Arrow Right" at bounding box center [1413, 684] width 59 height 15
click at [742, 681] on icon "Chevron Right" at bounding box center [1421, 684] width 15 height 15
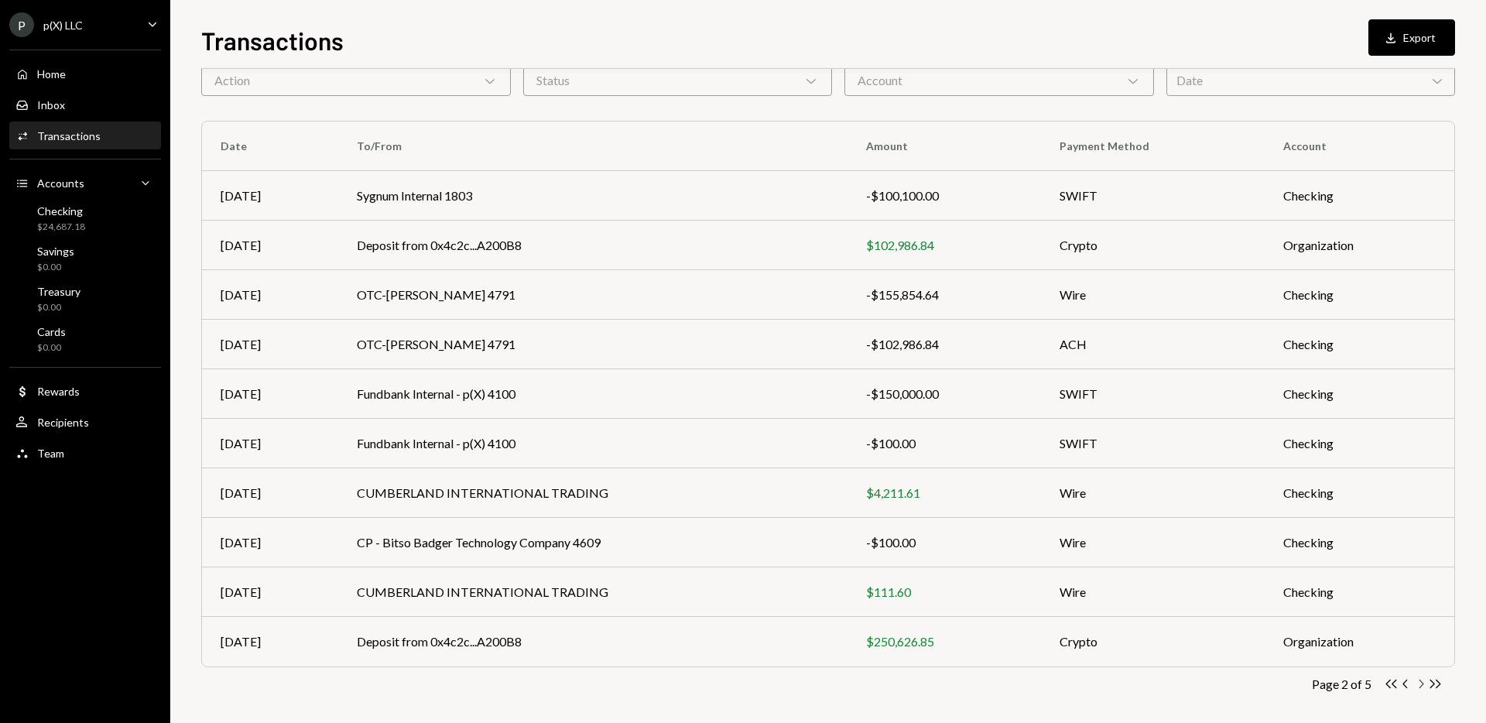
click at [742, 681] on icon "Chevron Right" at bounding box center [1421, 684] width 15 height 15
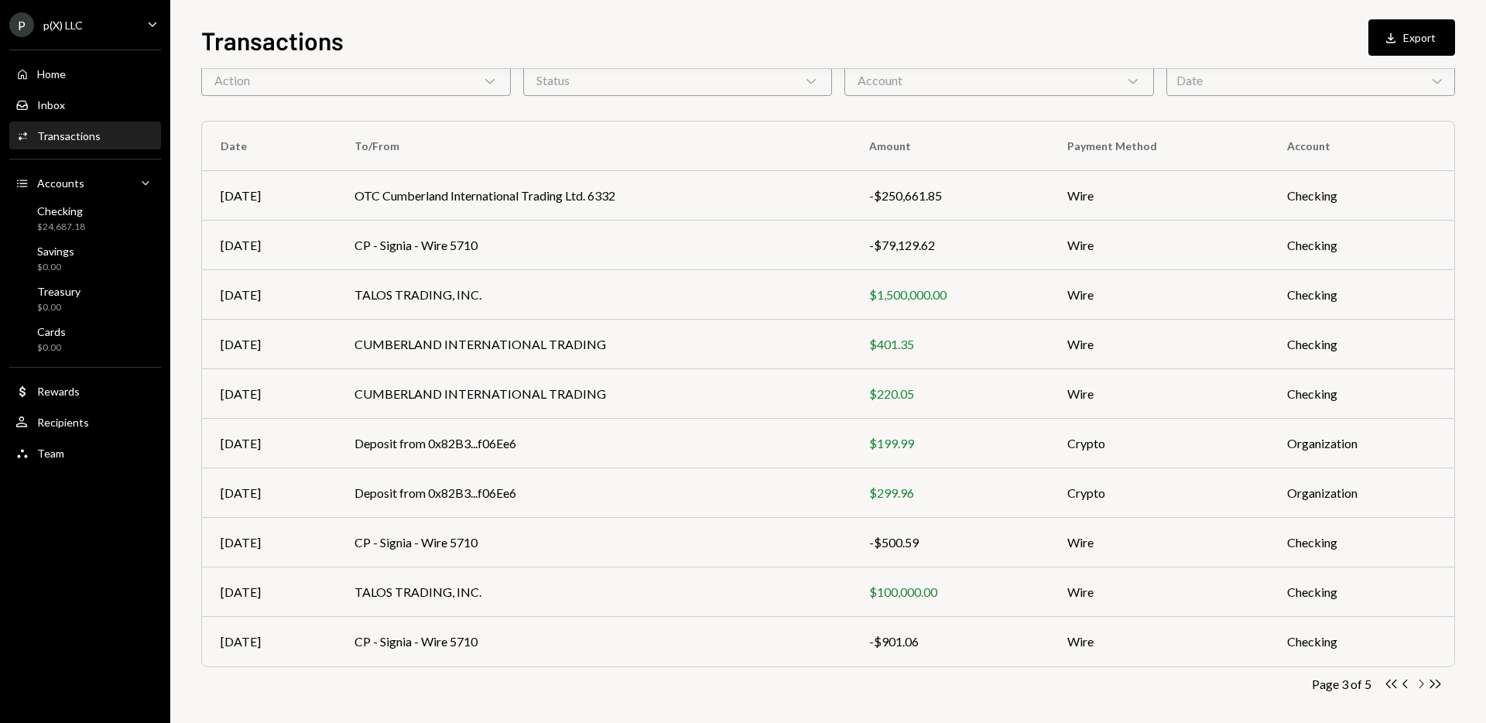
click at [742, 681] on icon "Chevron Right" at bounding box center [1421, 684] width 15 height 15
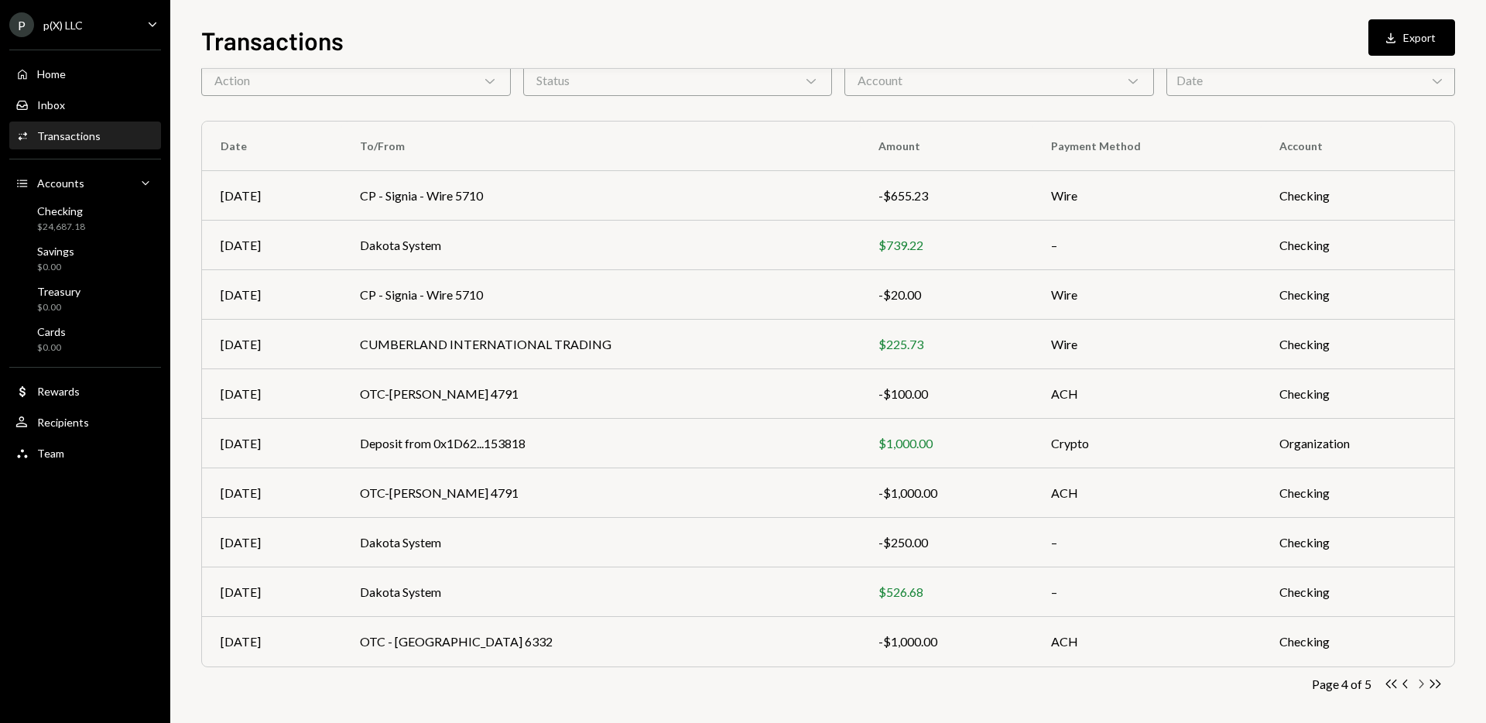
click at [742, 681] on icon "Chevron Right" at bounding box center [1421, 684] width 15 height 15
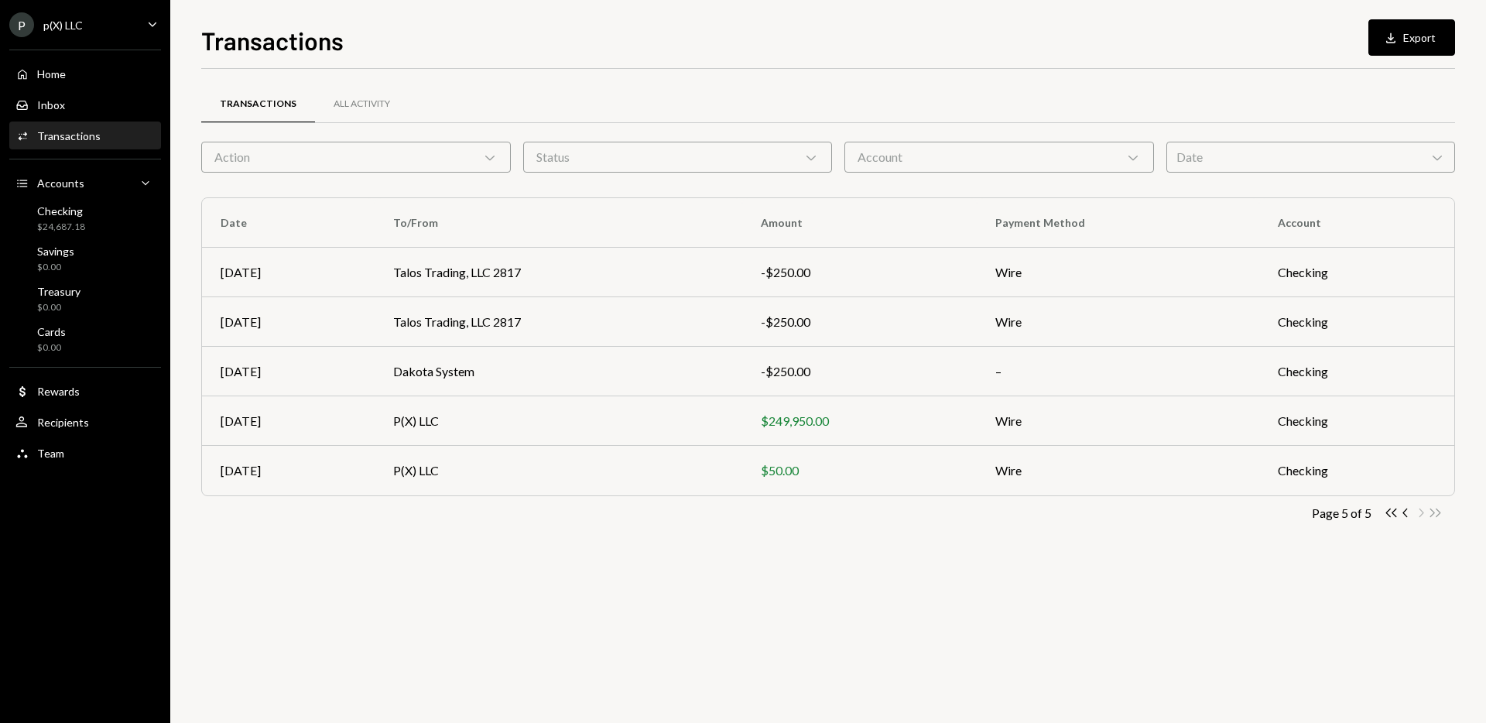
scroll to position [0, 0]
click at [742, 681] on div "Transactions All Activity Action Chevron Down Status Chevron Down Account Chevr…" at bounding box center [828, 396] width 1254 height 654
click at [742, 645] on div "Transactions All Activity Action Chevron Down Status Chevron Down Account Chevr…" at bounding box center [828, 396] width 1254 height 654
click at [742, 584] on div "Transactions All Activity Action Chevron Down Status Chevron Down Account Chevr…" at bounding box center [828, 396] width 1254 height 654
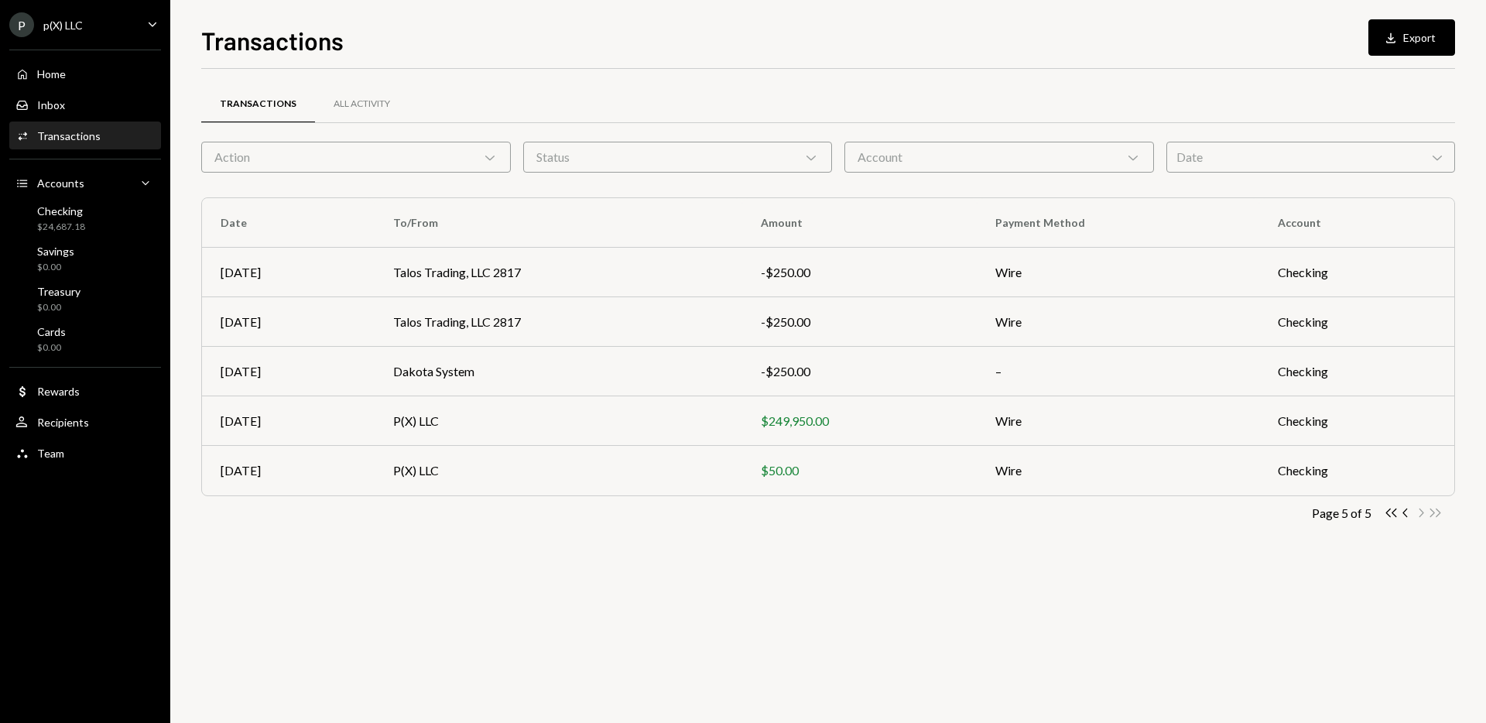
click at [742, 55] on div "Transactions Download Export" at bounding box center [828, 39] width 1254 height 34
